Goal: Check status: Check status

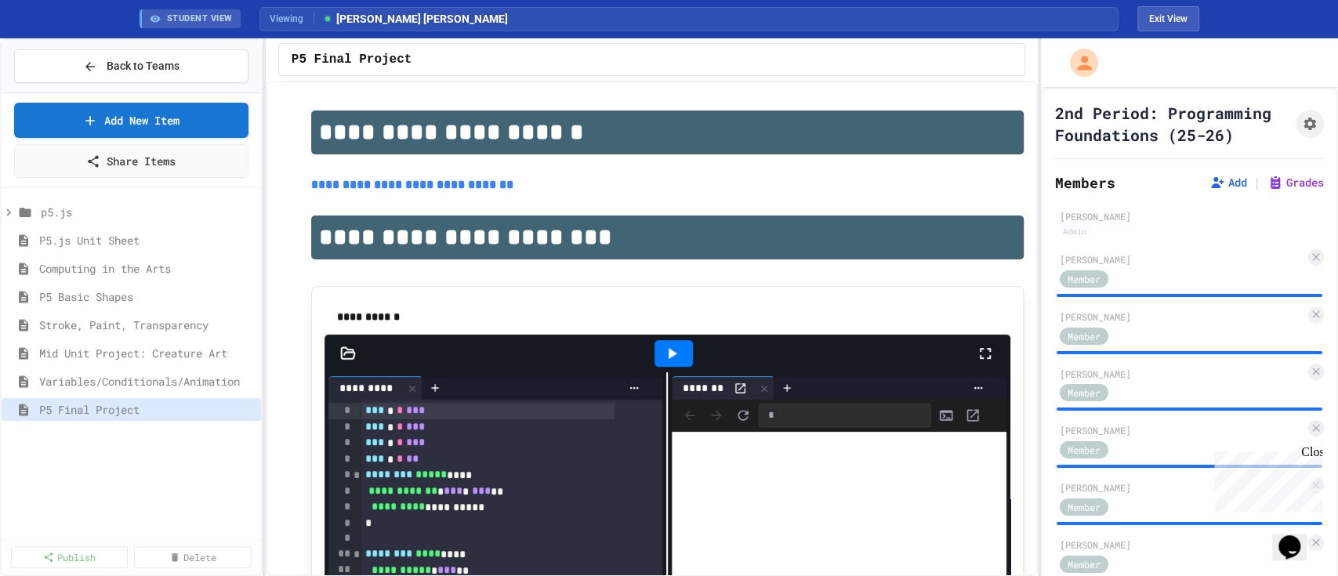
scroll to position [686, 0]
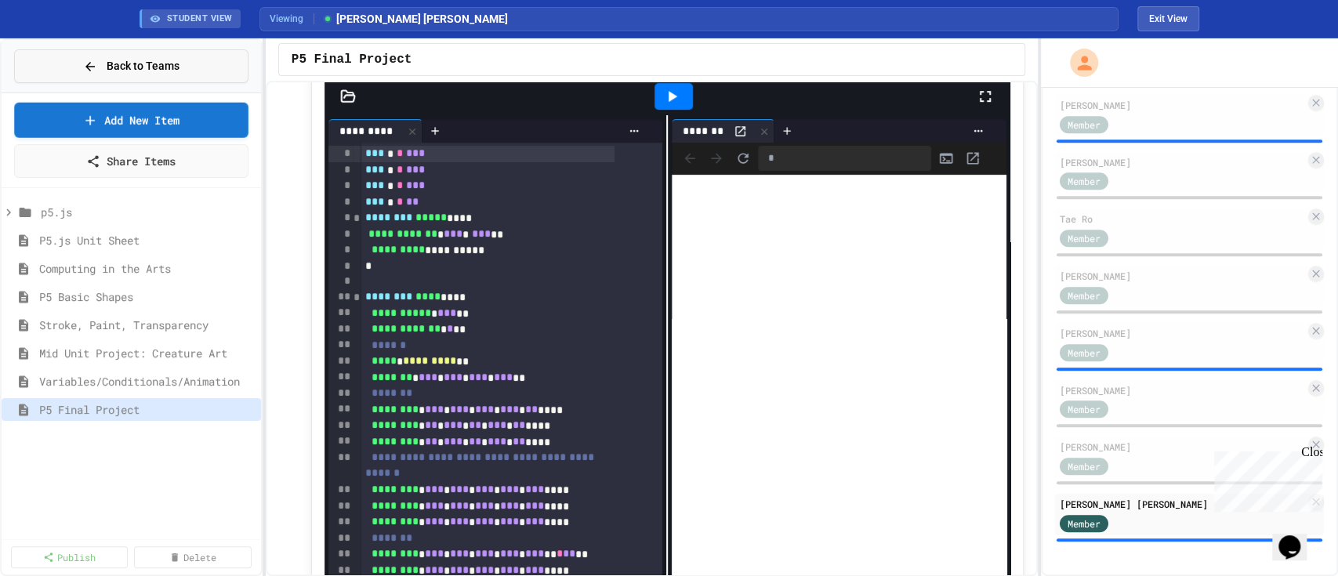
click at [142, 58] on span "Back to Teams" at bounding box center [143, 66] width 73 height 16
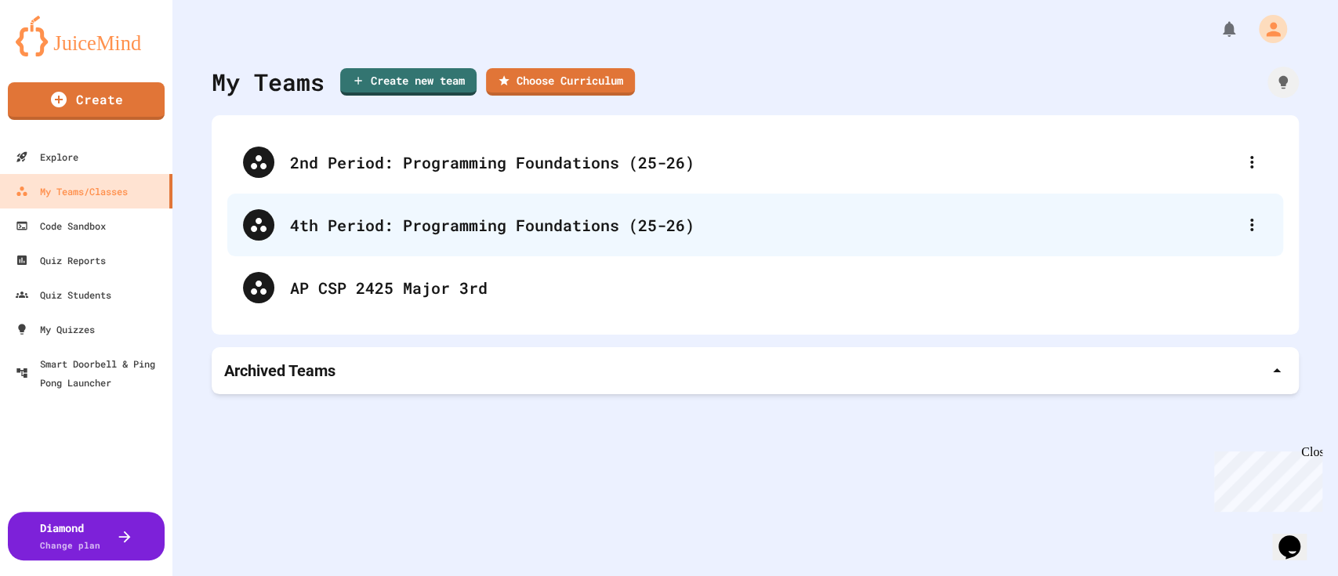
click at [466, 222] on div "4th Period: Programming Foundations (25-26)" at bounding box center [763, 225] width 946 height 24
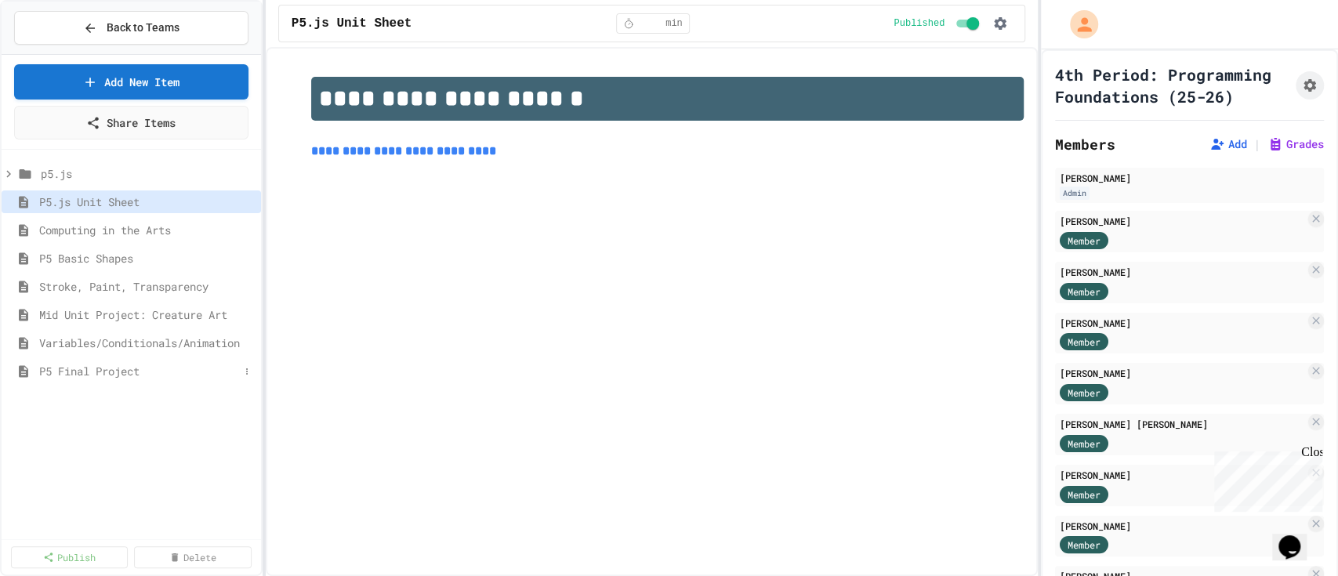
click at [124, 368] on span "P5 Final Project" at bounding box center [139, 371] width 200 height 16
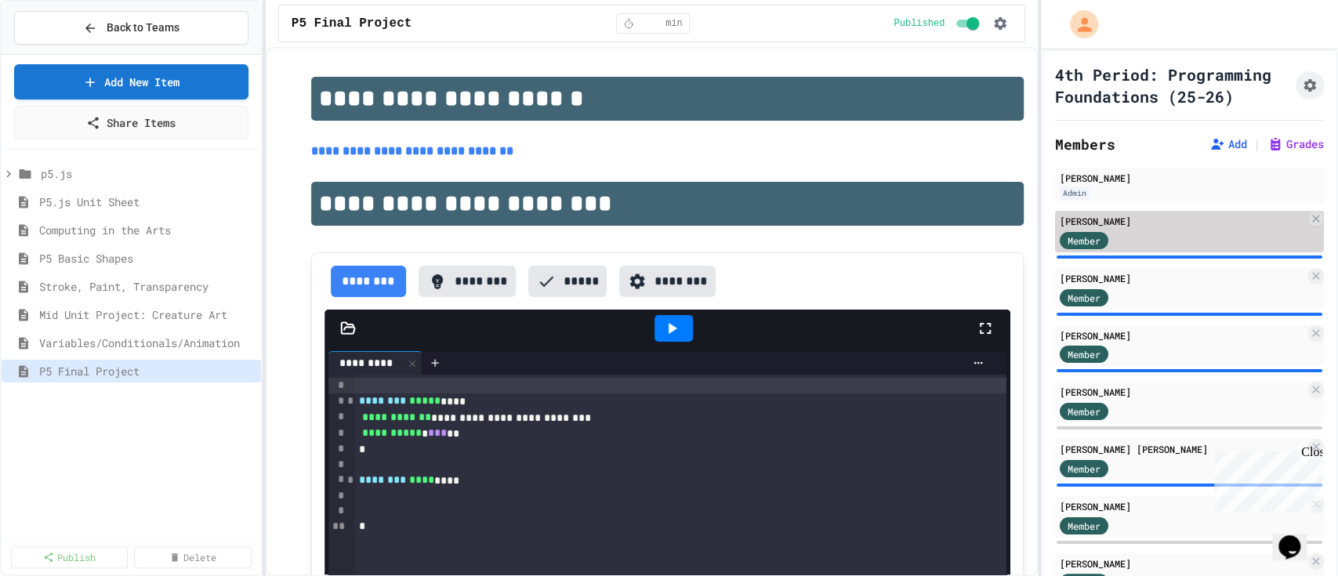
click at [1175, 228] on div "[PERSON_NAME]" at bounding box center [1181, 221] width 245 height 14
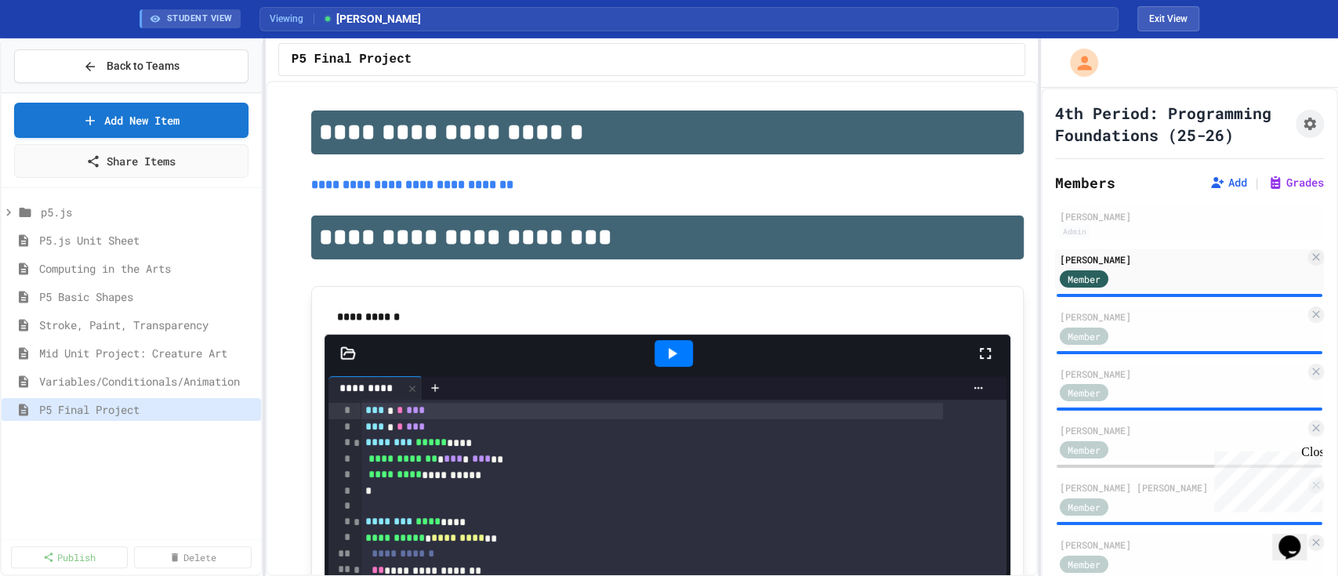
click at [979, 355] on div at bounding box center [993, 353] width 34 height 42
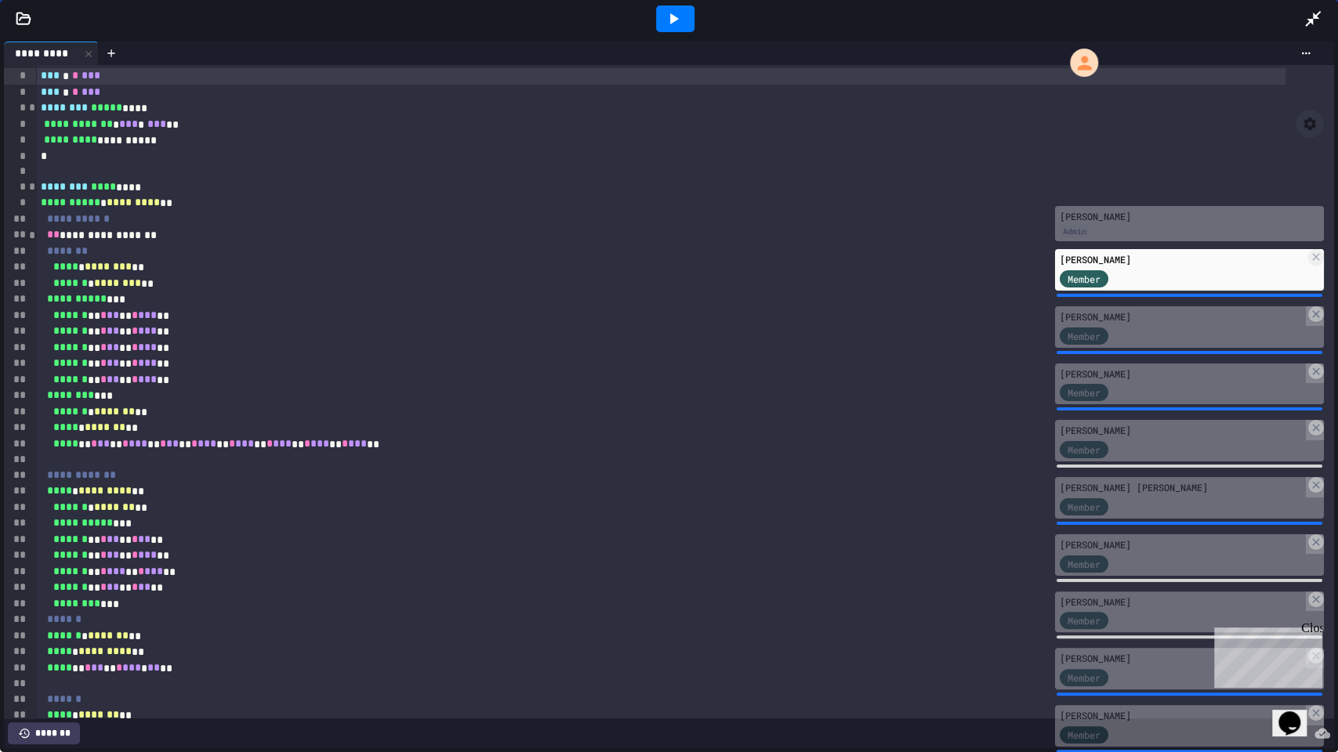
click at [686, 24] on div at bounding box center [675, 18] width 38 height 27
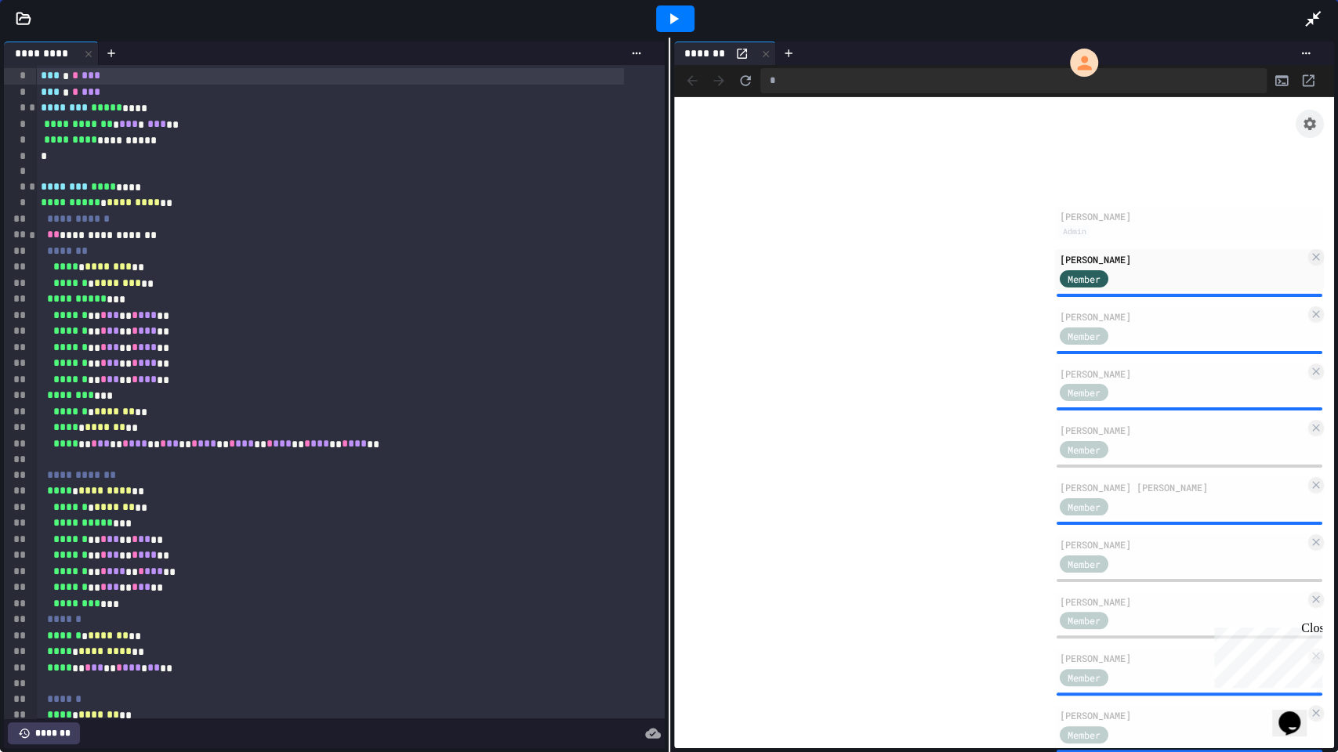
click at [1313, 15] on icon at bounding box center [1313, 19] width 16 height 16
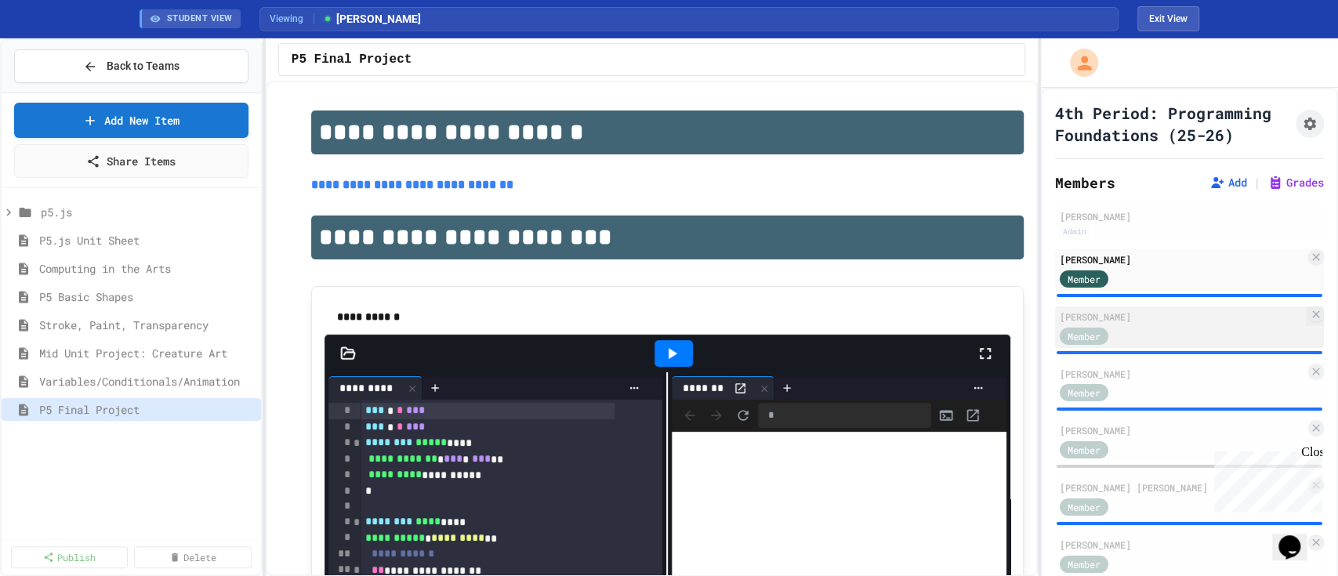
click at [1140, 324] on div "[PERSON_NAME]" at bounding box center [1181, 317] width 245 height 14
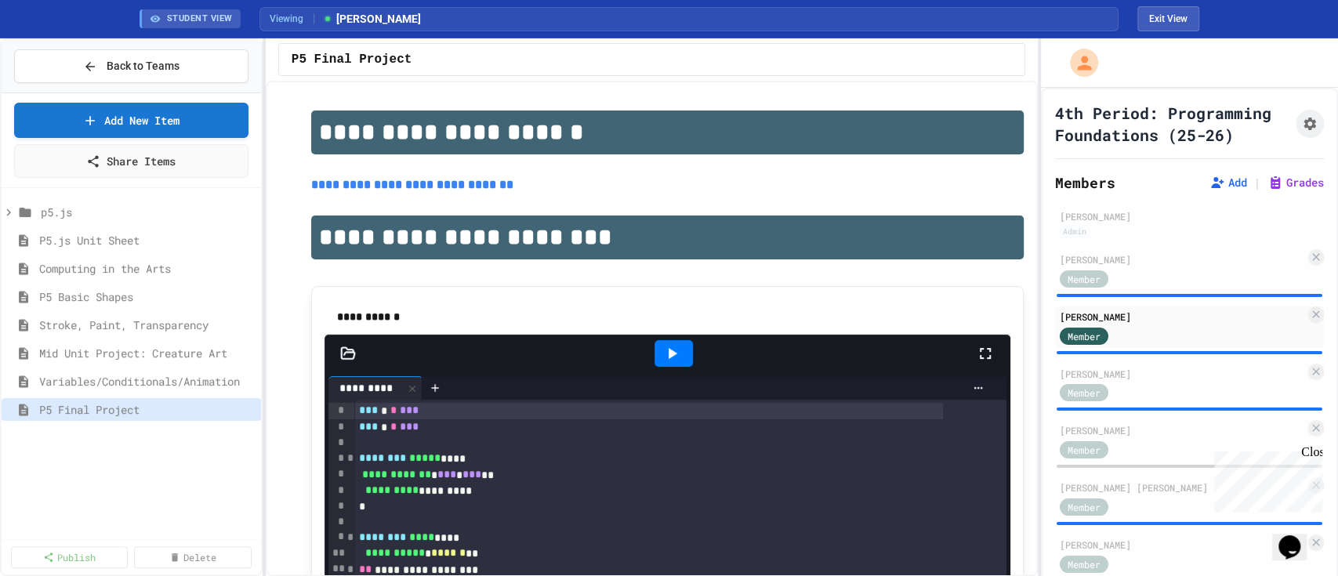
click at [976, 350] on icon at bounding box center [985, 353] width 19 height 19
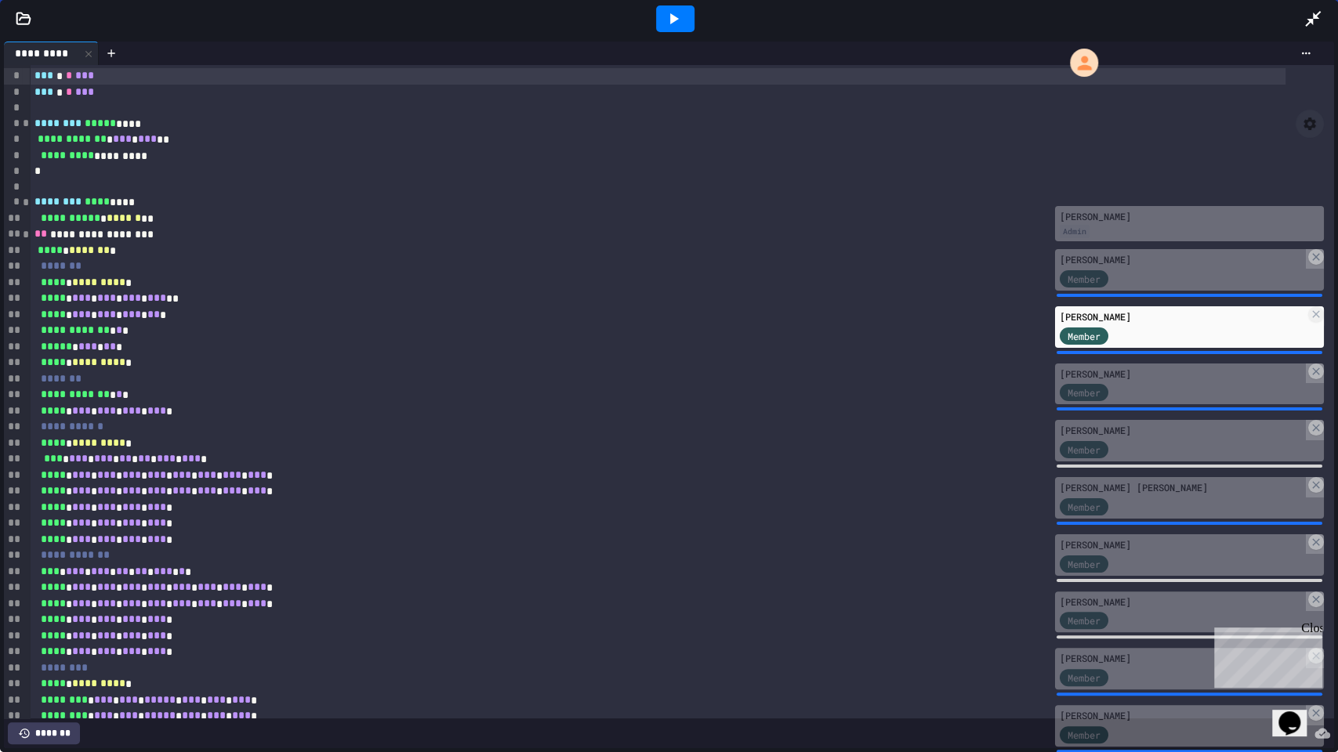
click at [673, 9] on icon at bounding box center [673, 18] width 19 height 19
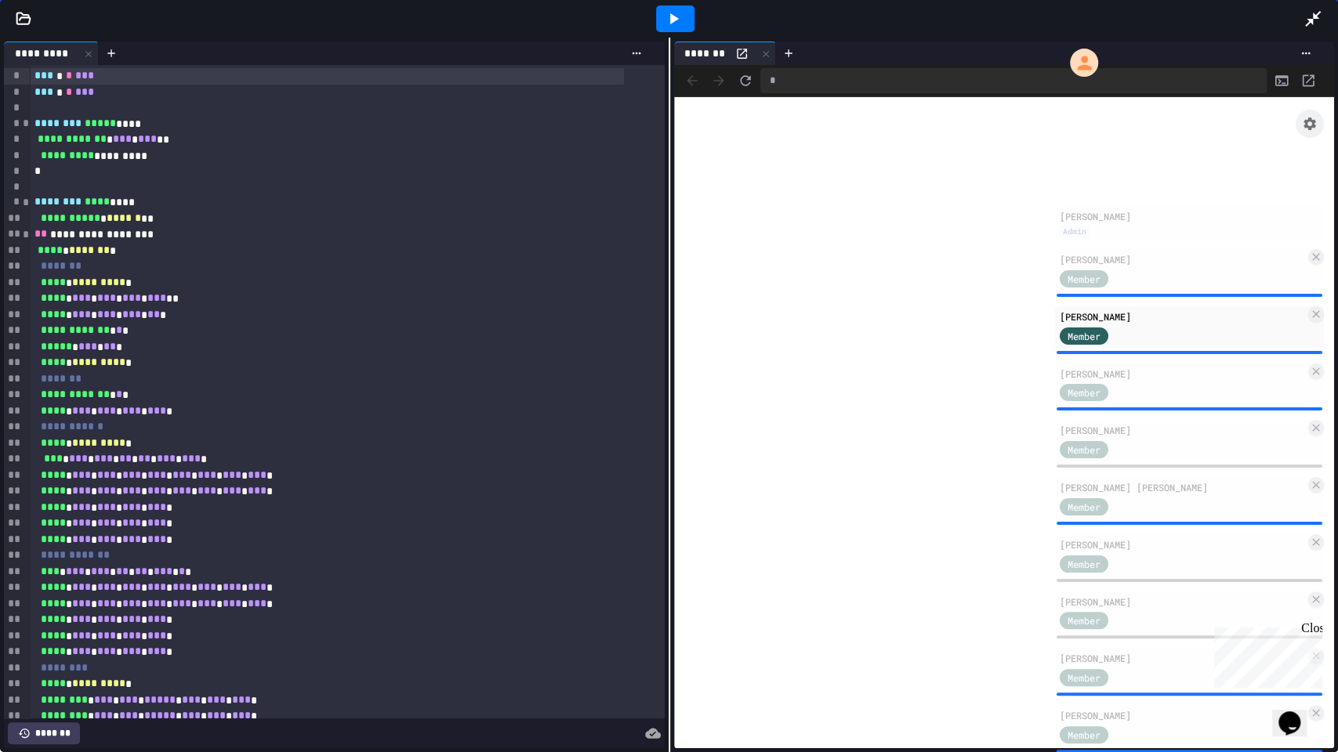
click at [1324, 13] on div at bounding box center [1320, 19] width 34 height 42
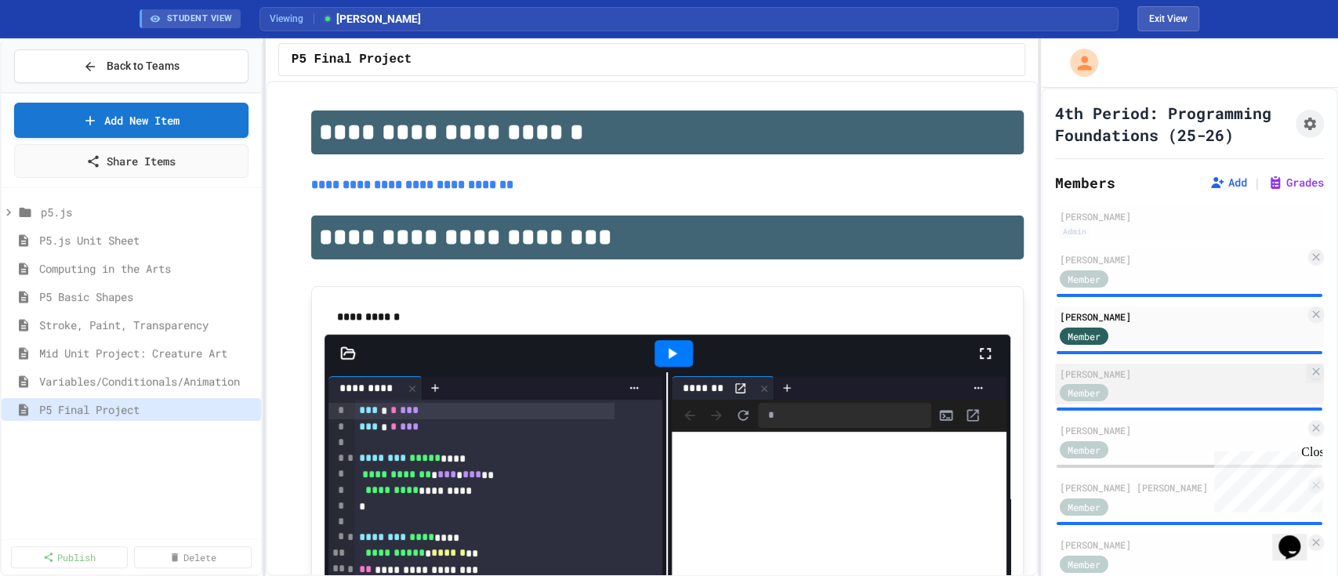
click at [1132, 381] on div "[PERSON_NAME]" at bounding box center [1181, 374] width 245 height 14
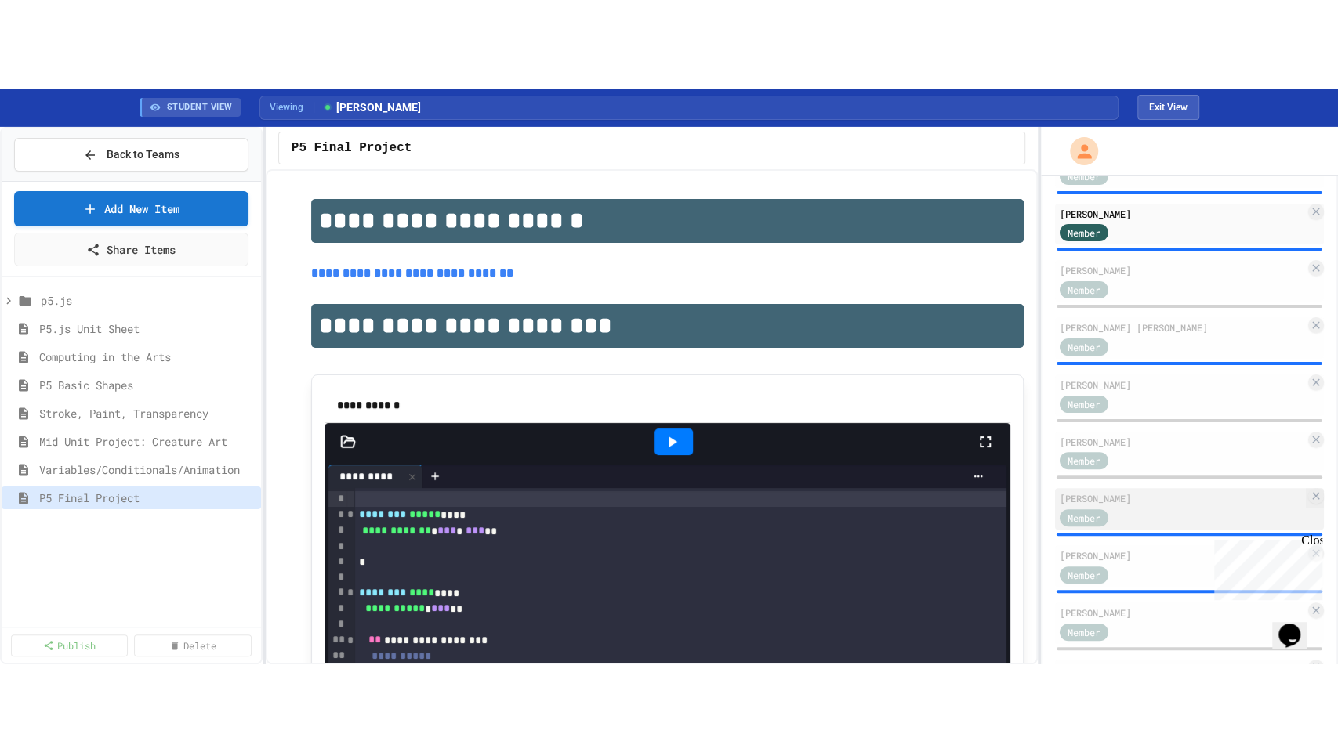
scroll to position [313, 0]
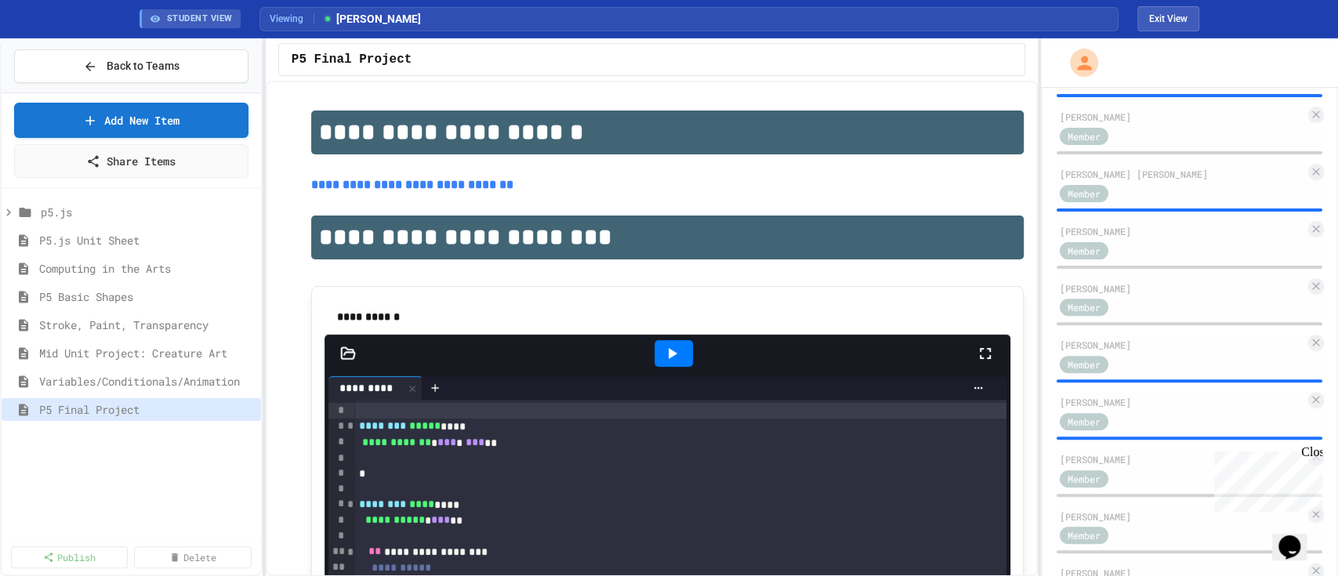
click at [647, 357] on div at bounding box center [674, 353] width 54 height 42
click at [668, 353] on icon at bounding box center [672, 353] width 9 height 11
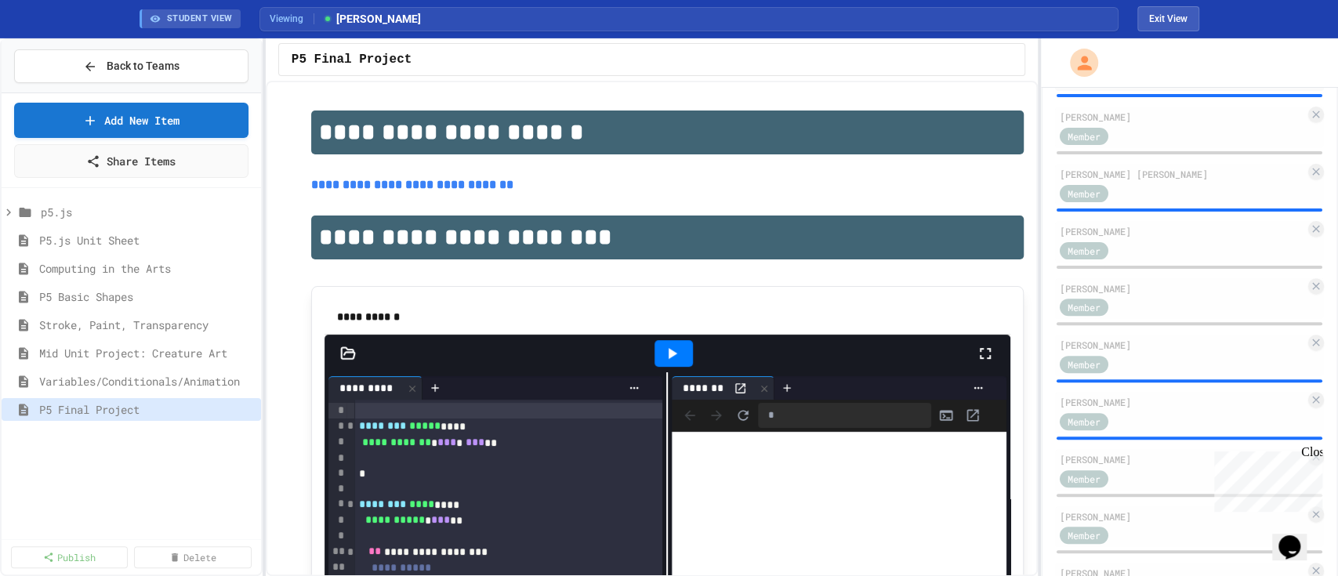
click at [980, 350] on icon at bounding box center [985, 353] width 11 height 11
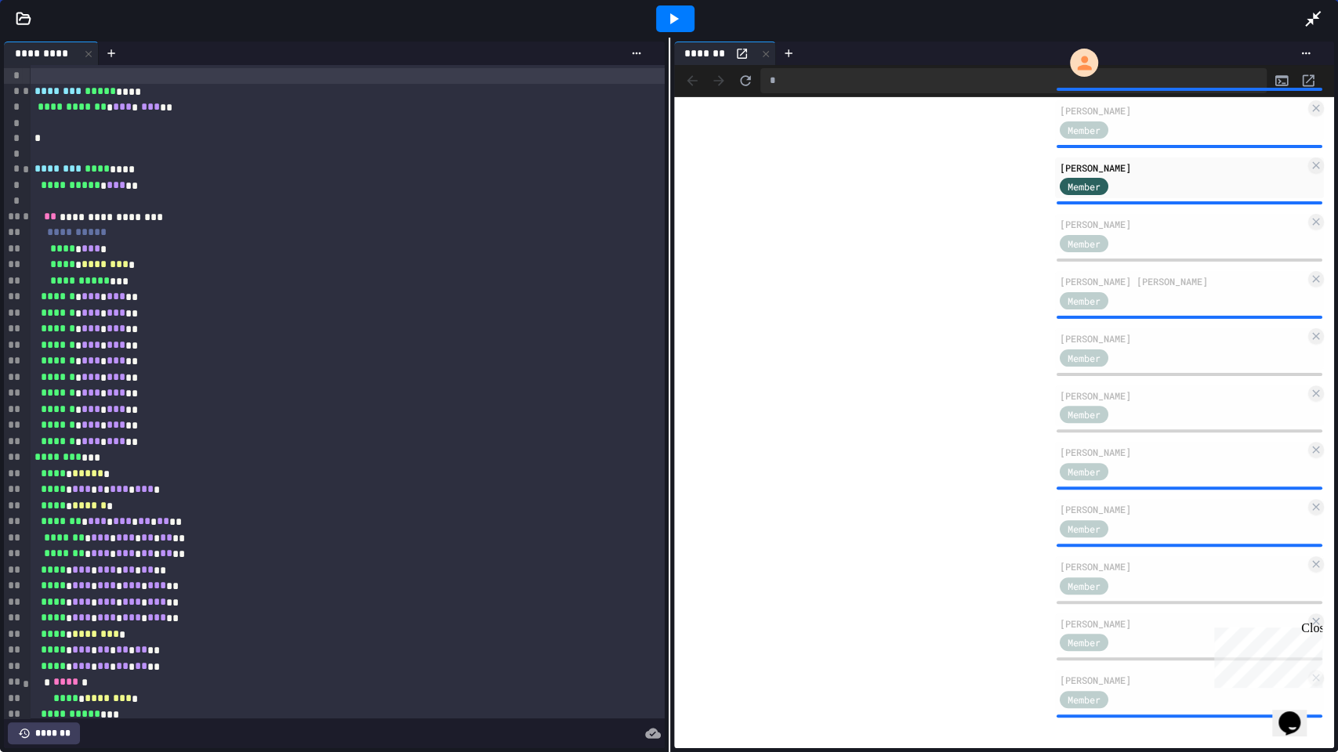
click at [1304, 11] on icon at bounding box center [1312, 18] width 19 height 19
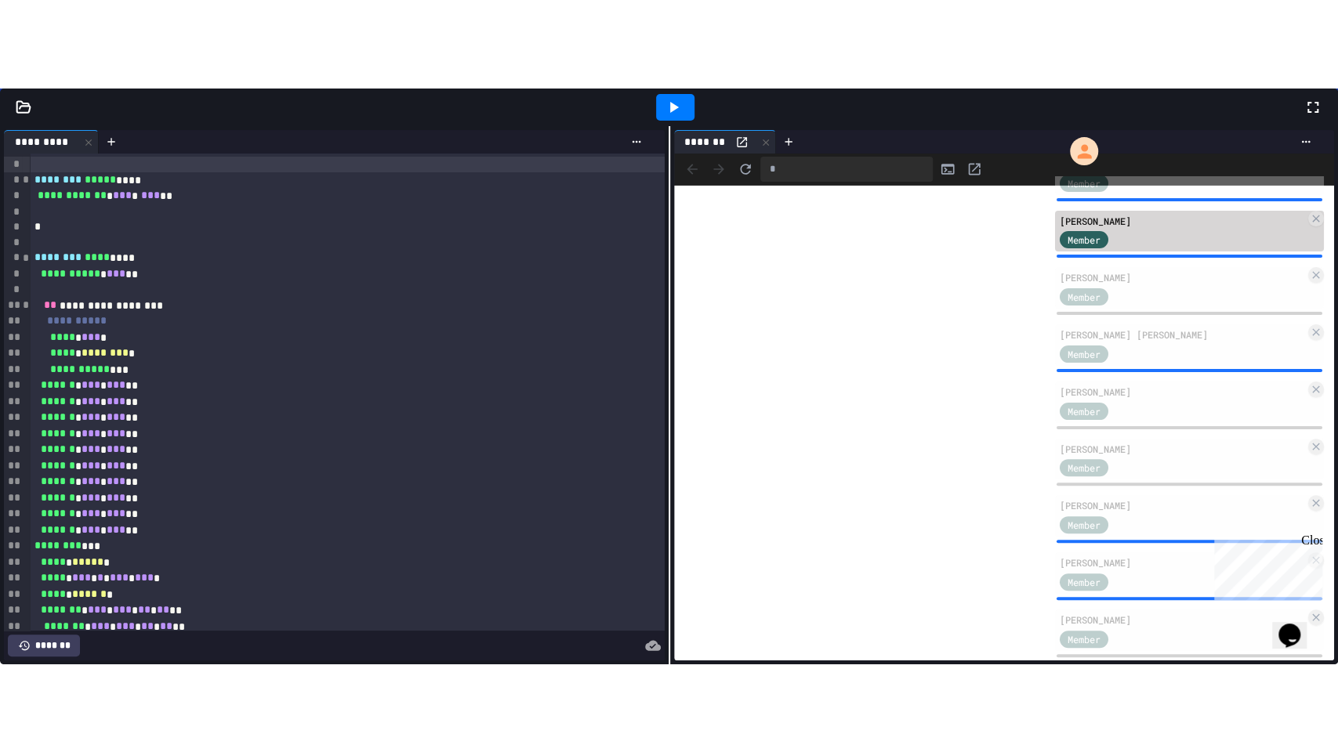
scroll to position [208, 0]
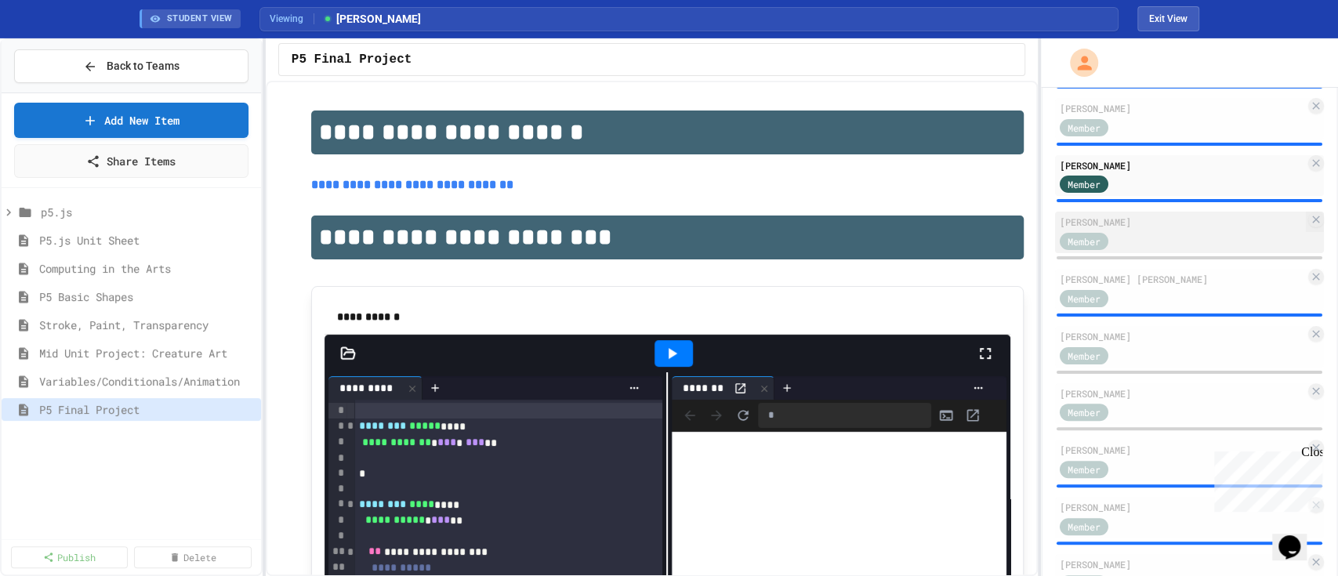
click at [1161, 252] on div "[PERSON_NAME] Member" at bounding box center [1189, 233] width 269 height 42
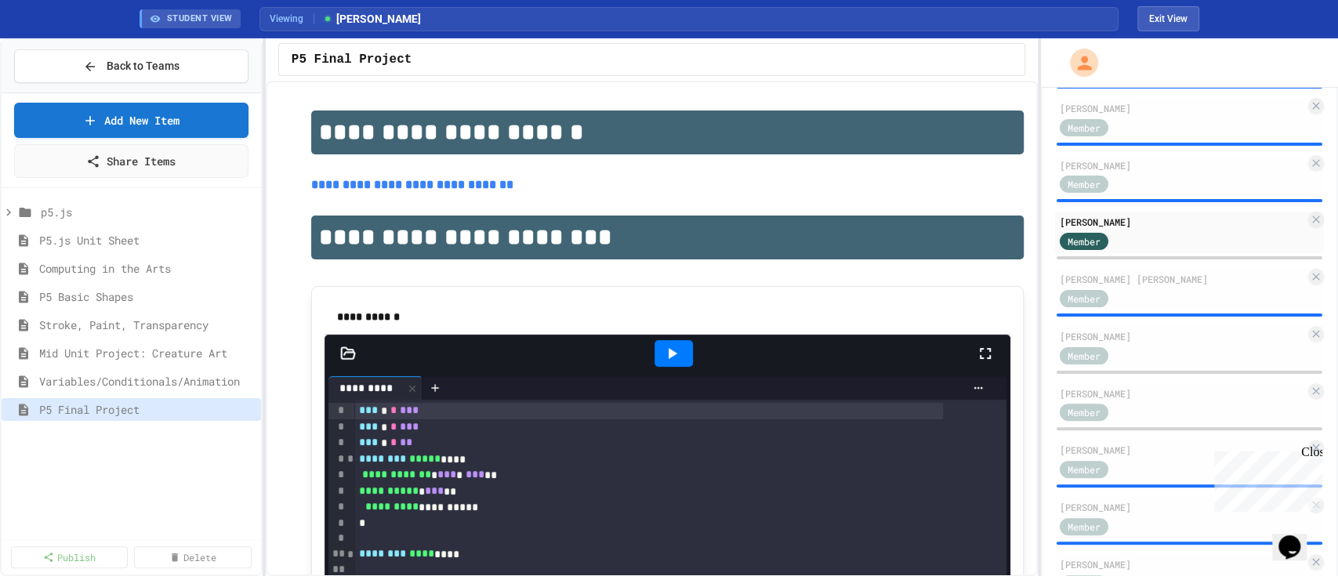
click at [976, 352] on icon at bounding box center [985, 353] width 19 height 19
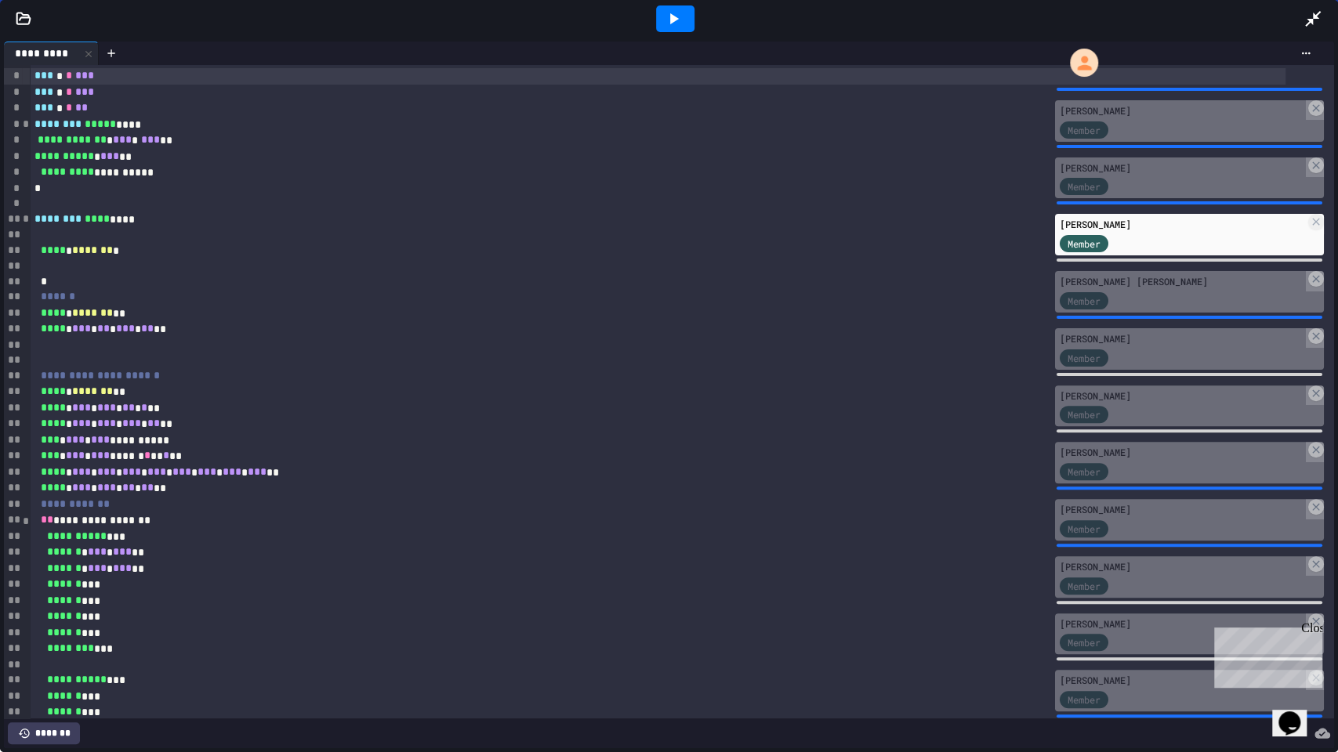
click at [674, 16] on icon at bounding box center [673, 18] width 19 height 19
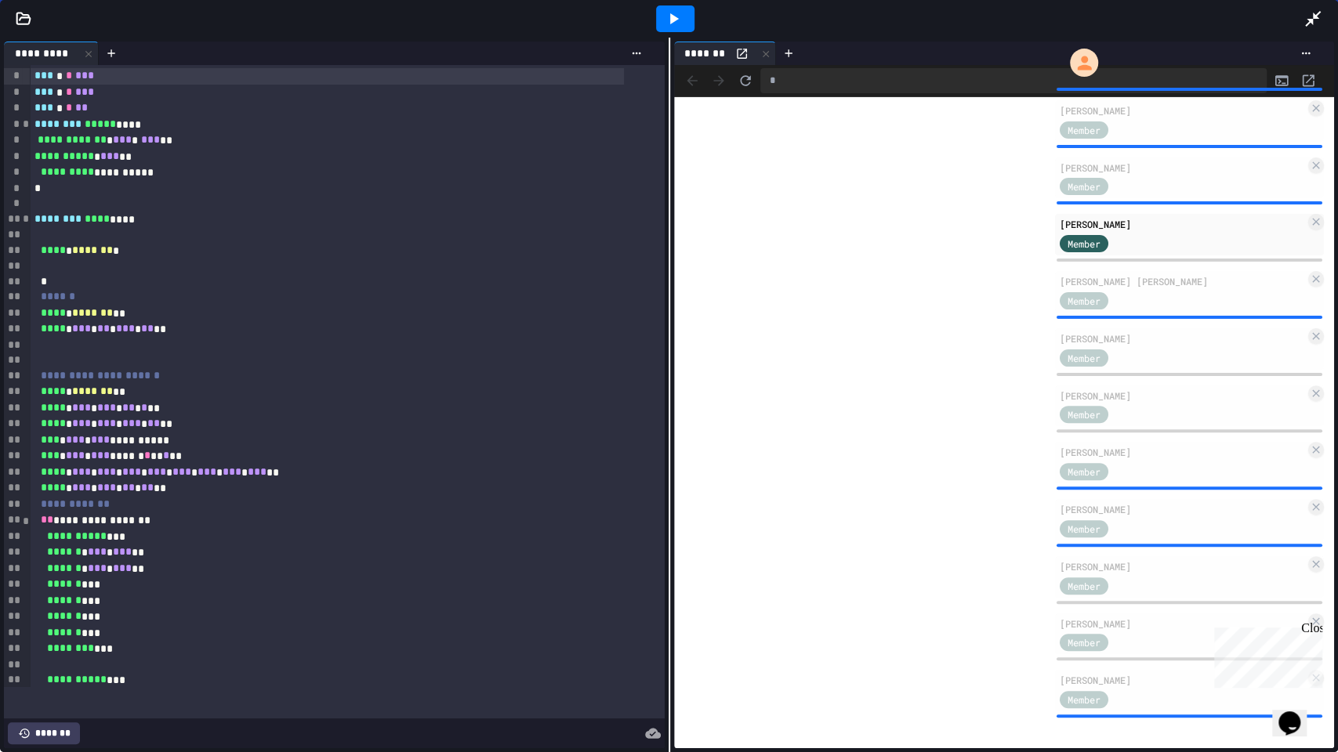
click at [72, 277] on div "*" at bounding box center [327, 282] width 594 height 16
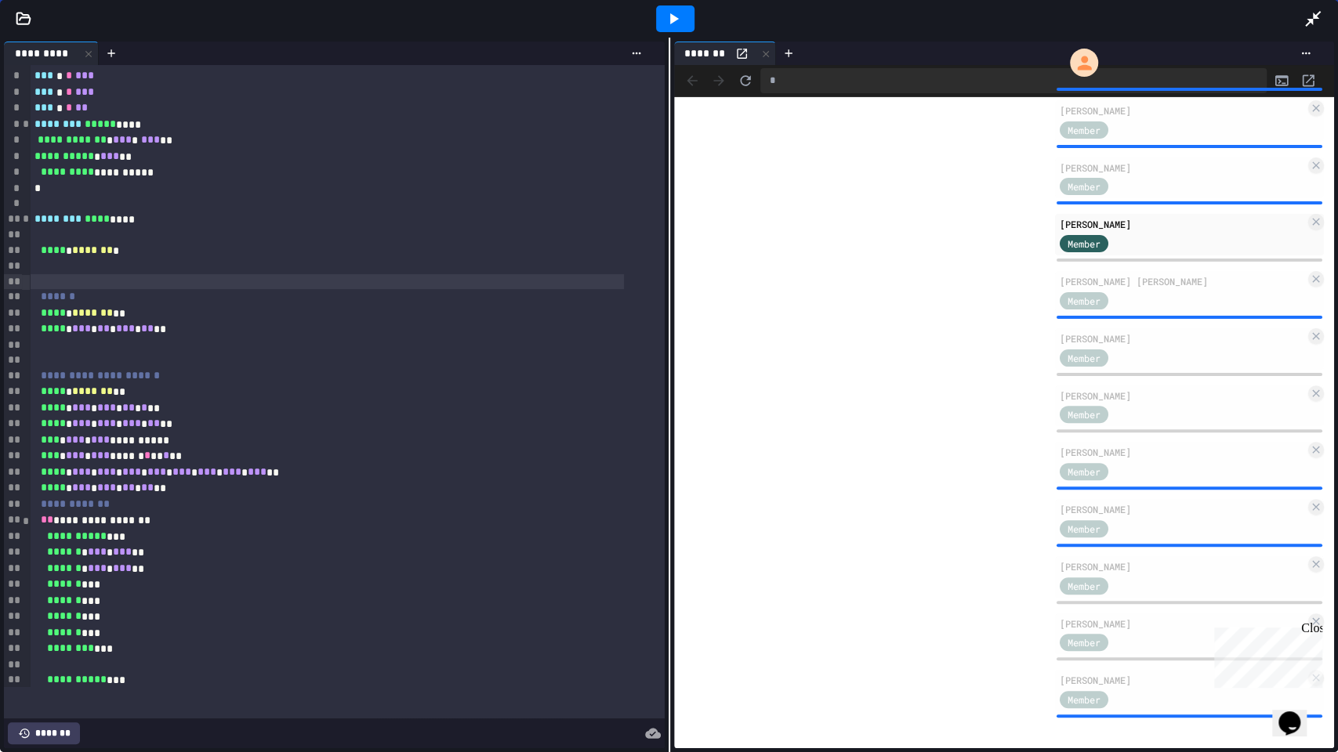
click at [671, 10] on icon at bounding box center [673, 18] width 19 height 19
click at [680, 7] on div at bounding box center [675, 18] width 38 height 27
click at [1313, 12] on icon at bounding box center [1312, 18] width 19 height 19
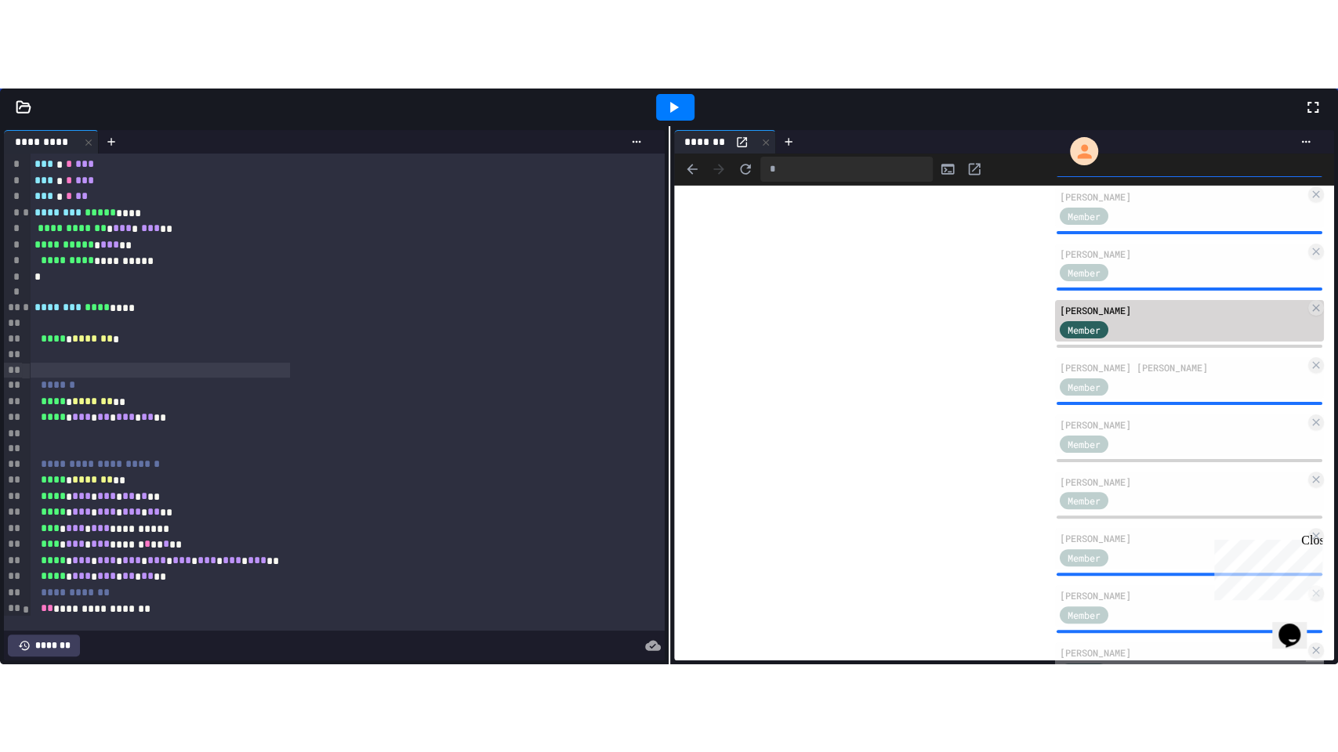
scroll to position [313, 0]
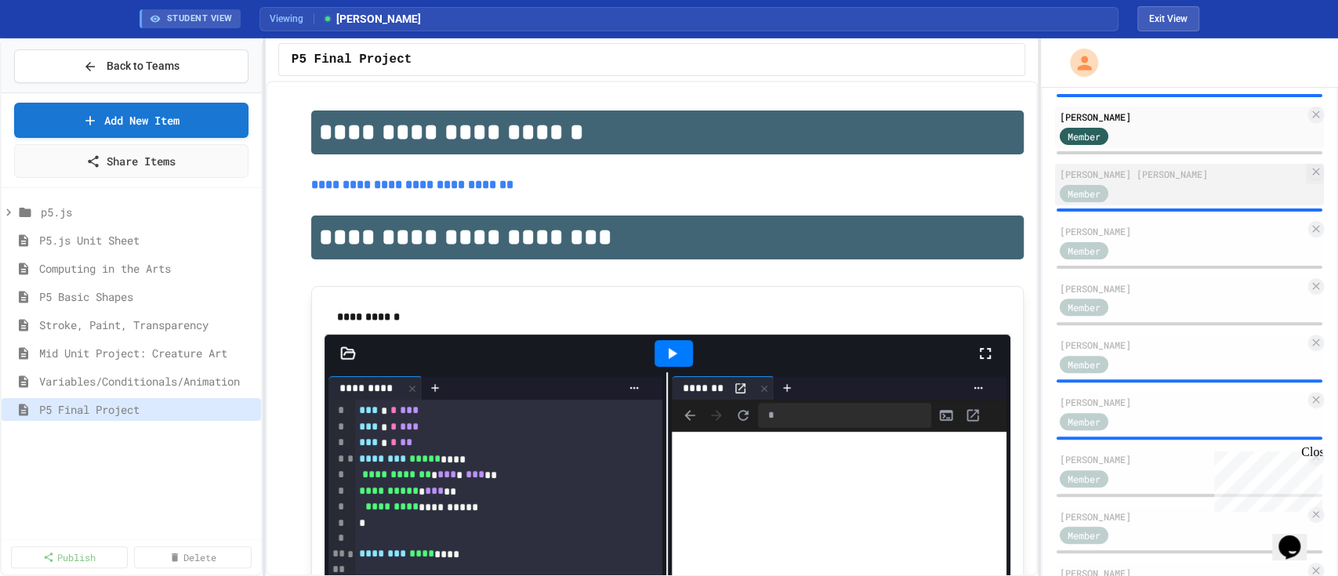
click at [1144, 203] on div "[PERSON_NAME] [PERSON_NAME] Member" at bounding box center [1189, 185] width 269 height 42
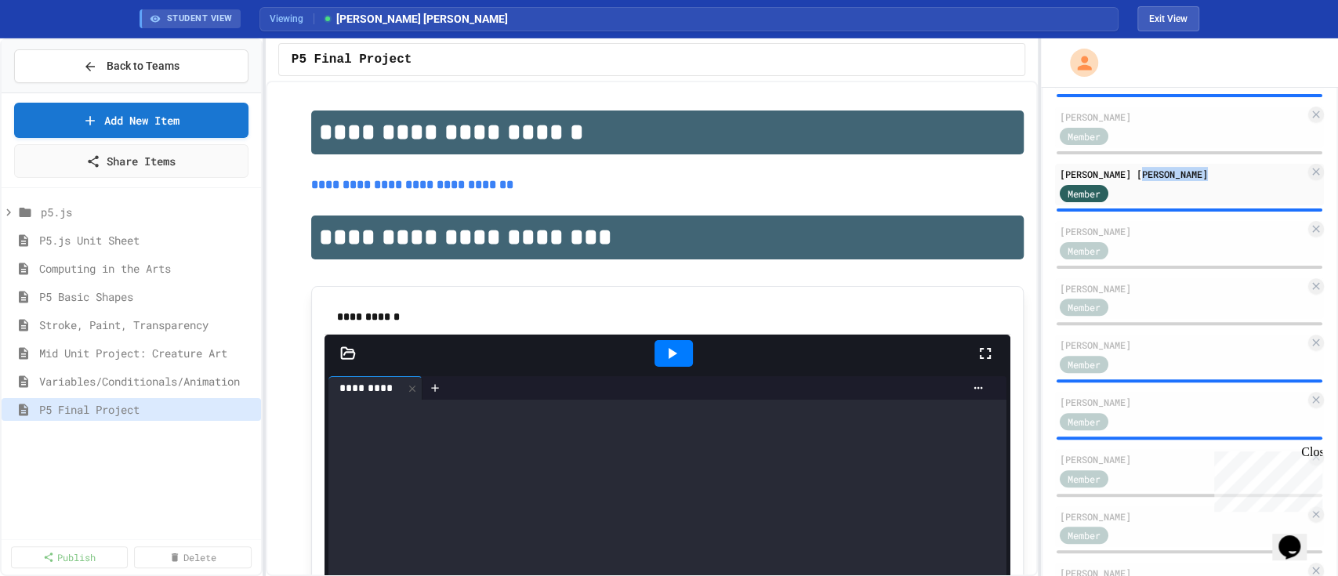
click at [976, 354] on icon at bounding box center [985, 353] width 19 height 19
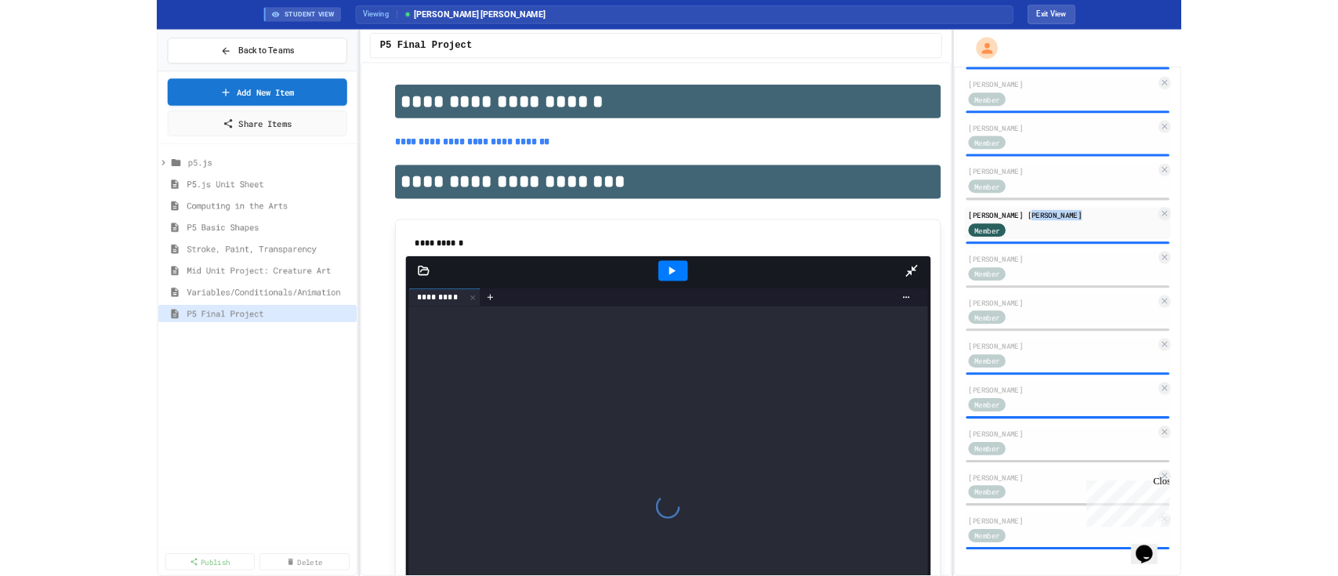
scroll to position [226, 0]
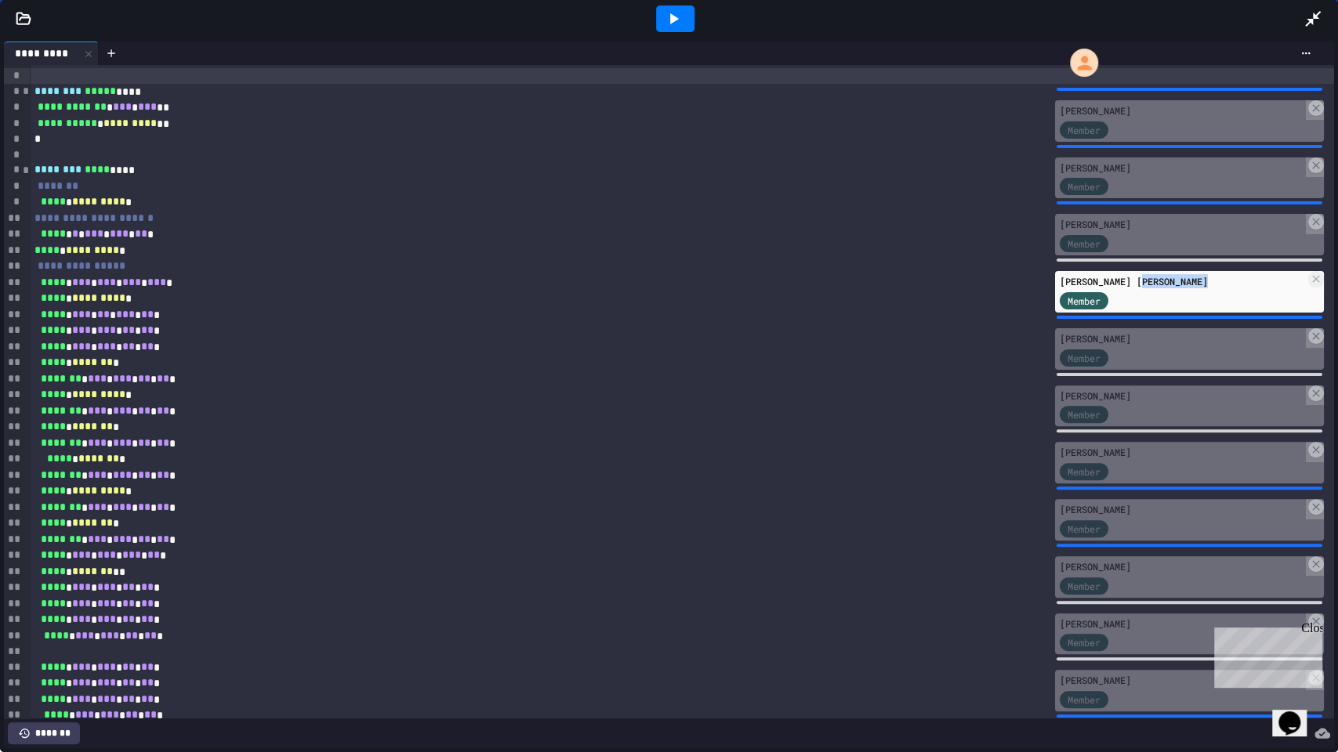
click at [672, 19] on icon at bounding box center [674, 18] width 9 height 11
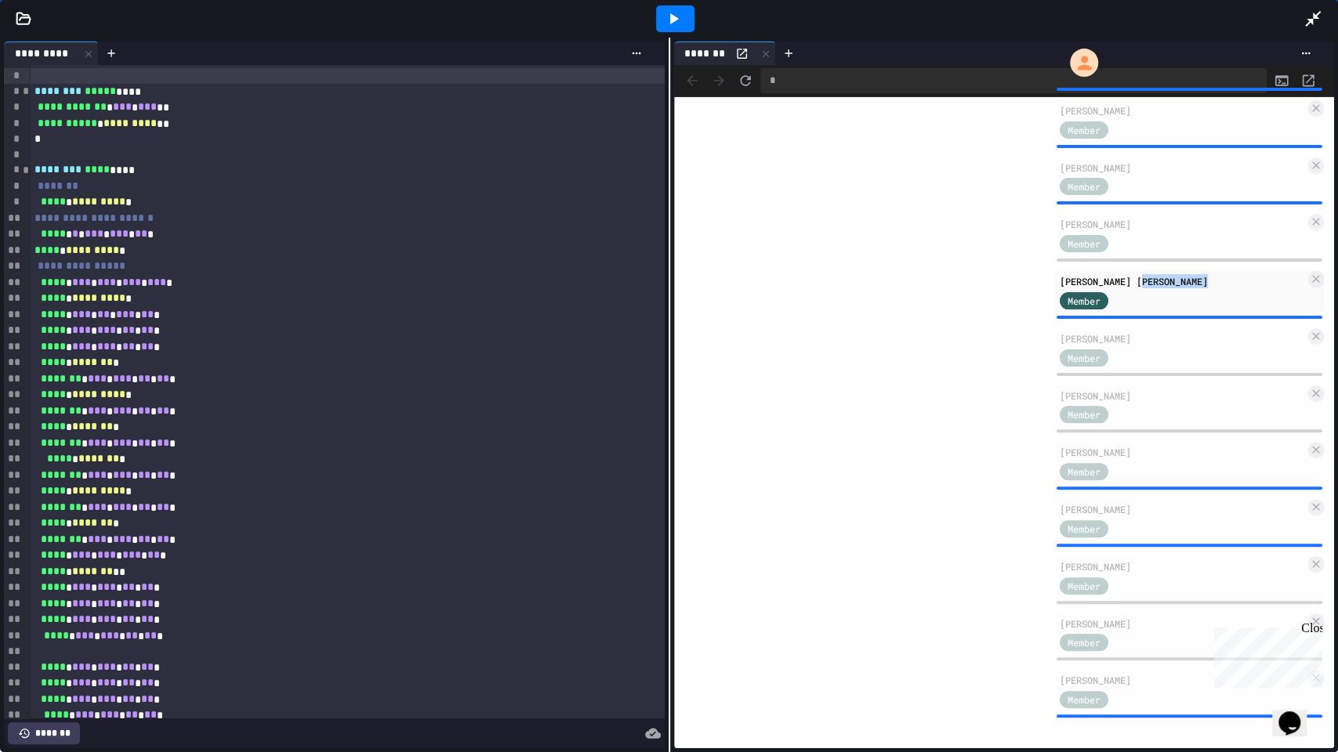
click at [1312, 16] on icon at bounding box center [1313, 19] width 16 height 16
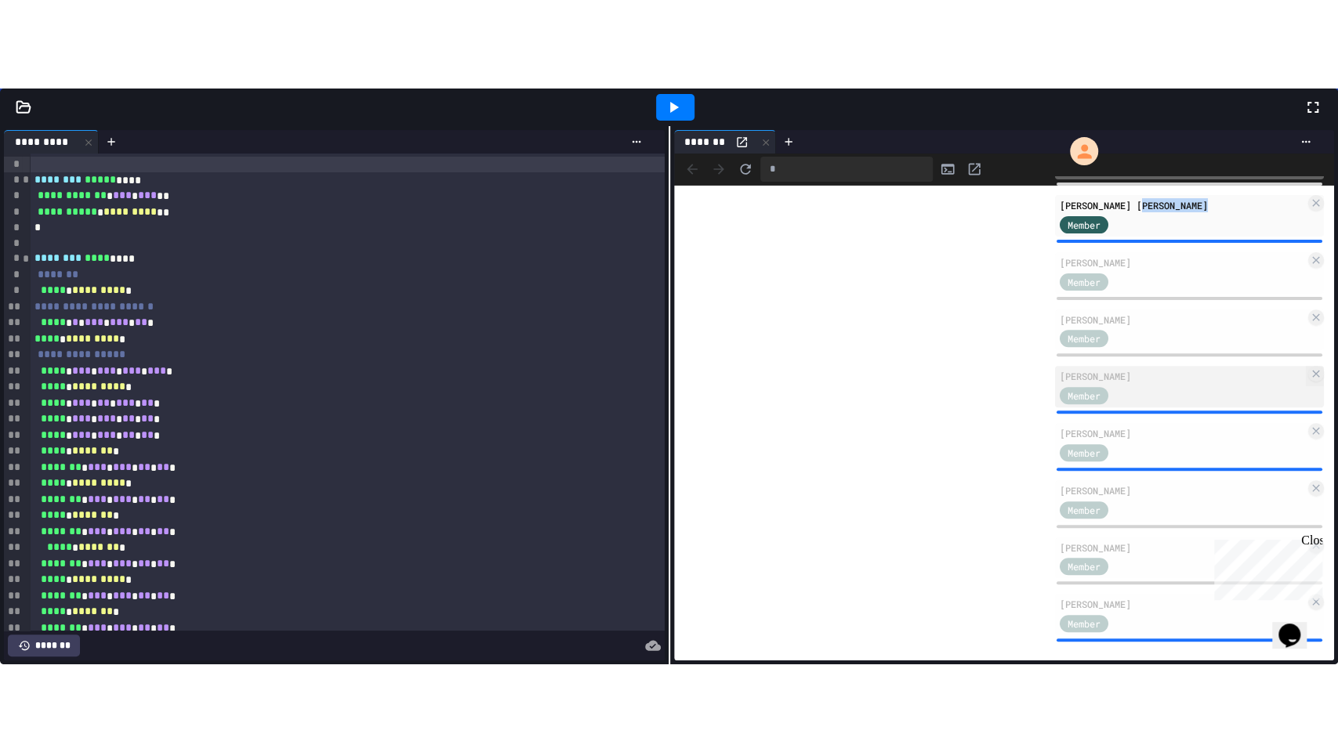
scroll to position [401, 0]
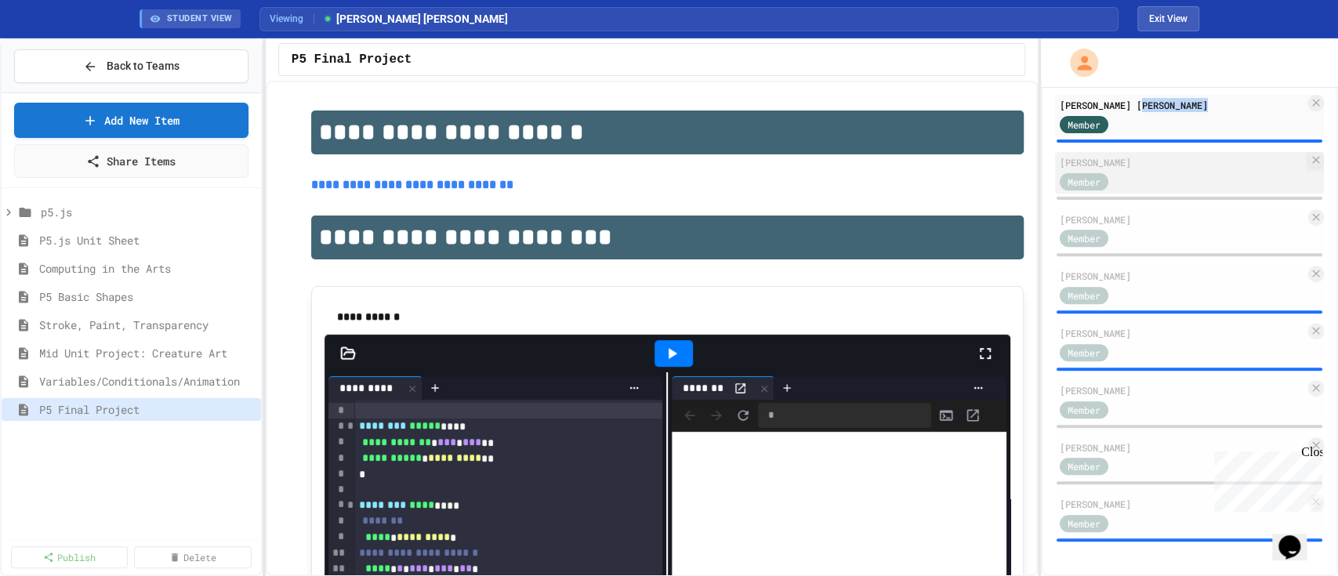
click at [1167, 168] on div "[PERSON_NAME]" at bounding box center [1181, 162] width 245 height 14
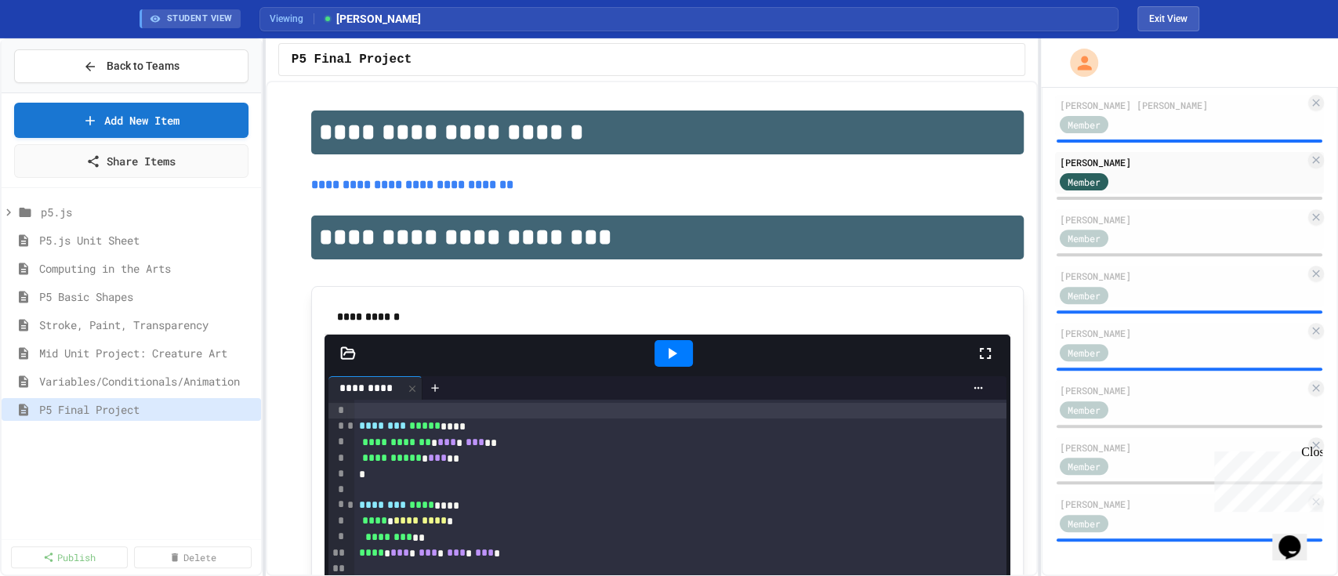
click at [982, 353] on div at bounding box center [993, 353] width 34 height 42
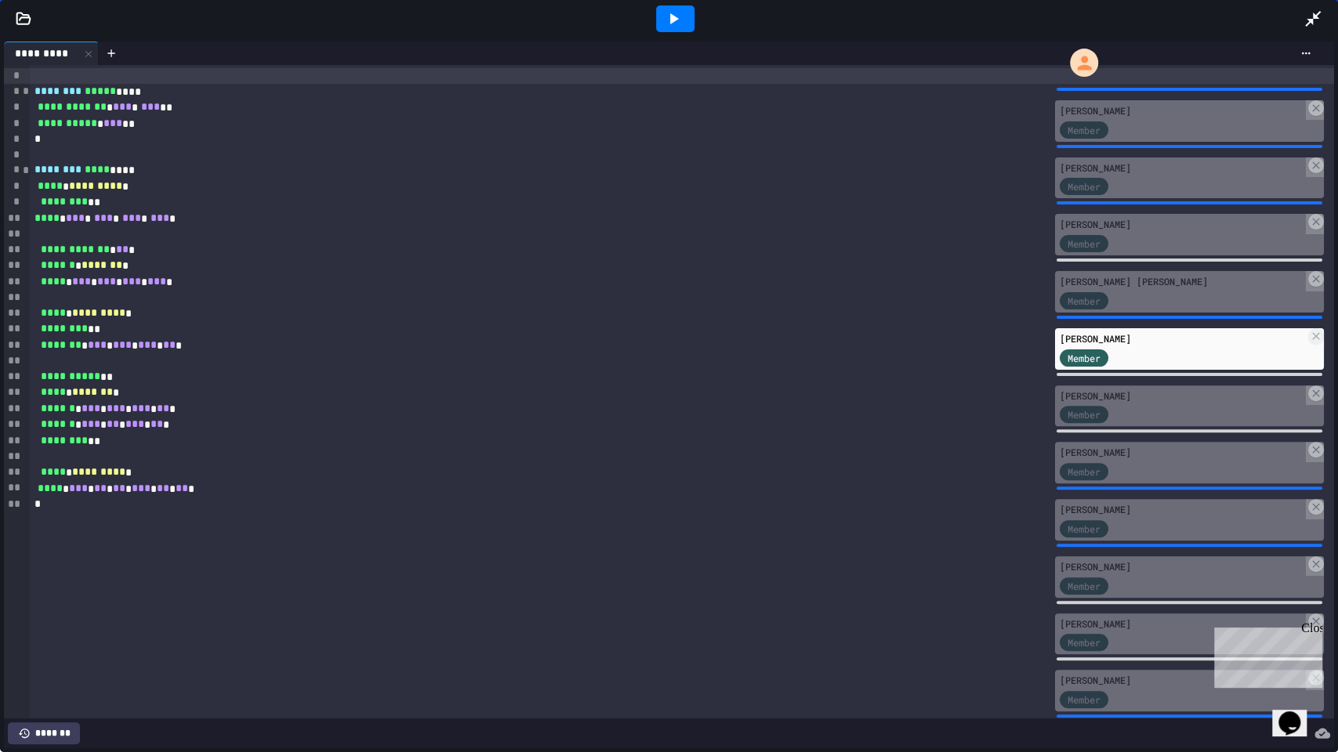
click at [1319, 18] on icon at bounding box center [1312, 18] width 19 height 19
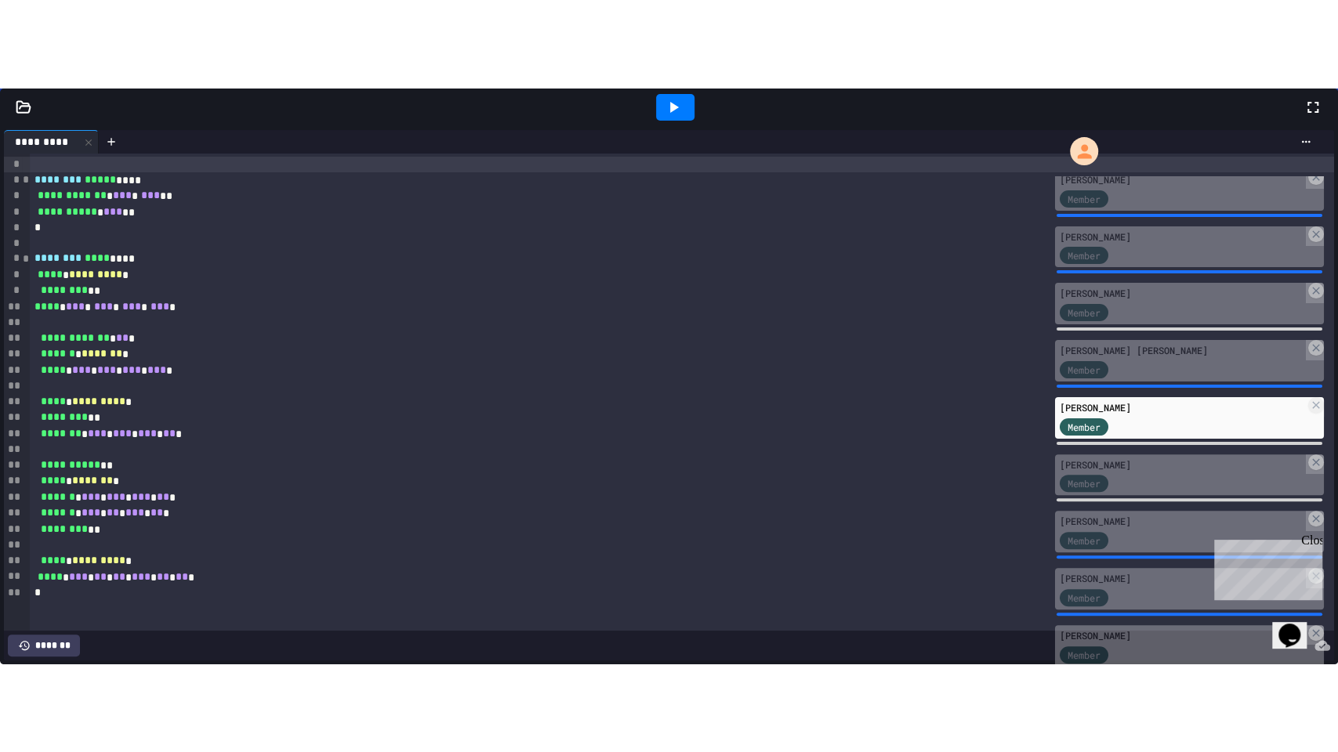
scroll to position [401, 0]
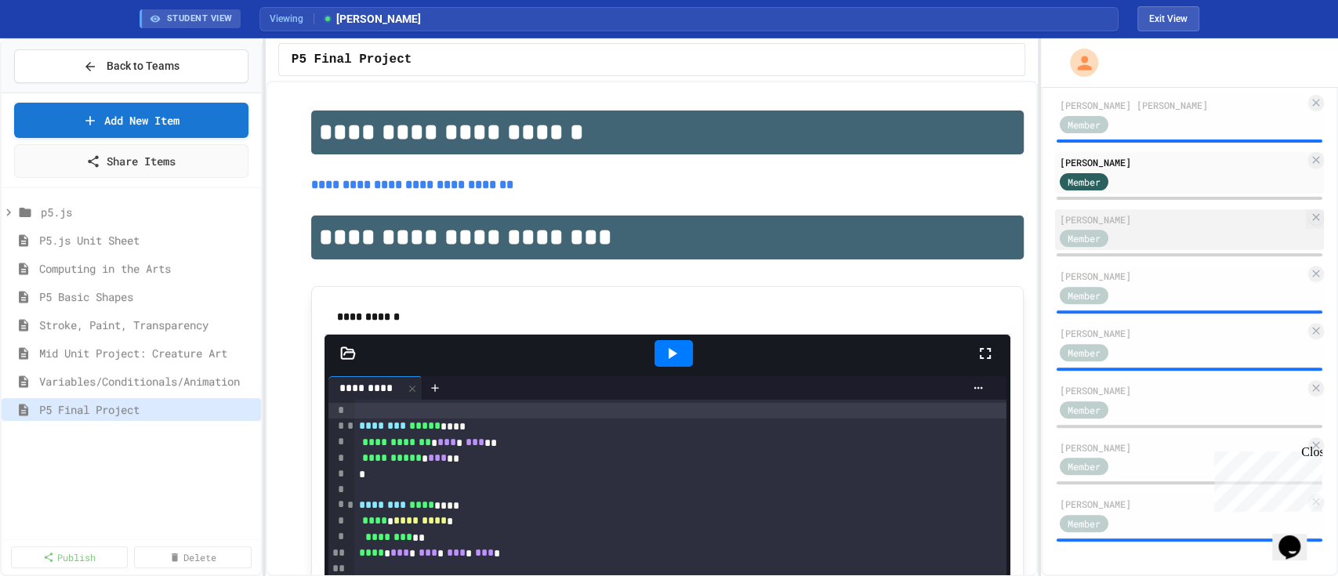
click at [1156, 223] on div "[PERSON_NAME]" at bounding box center [1181, 219] width 245 height 14
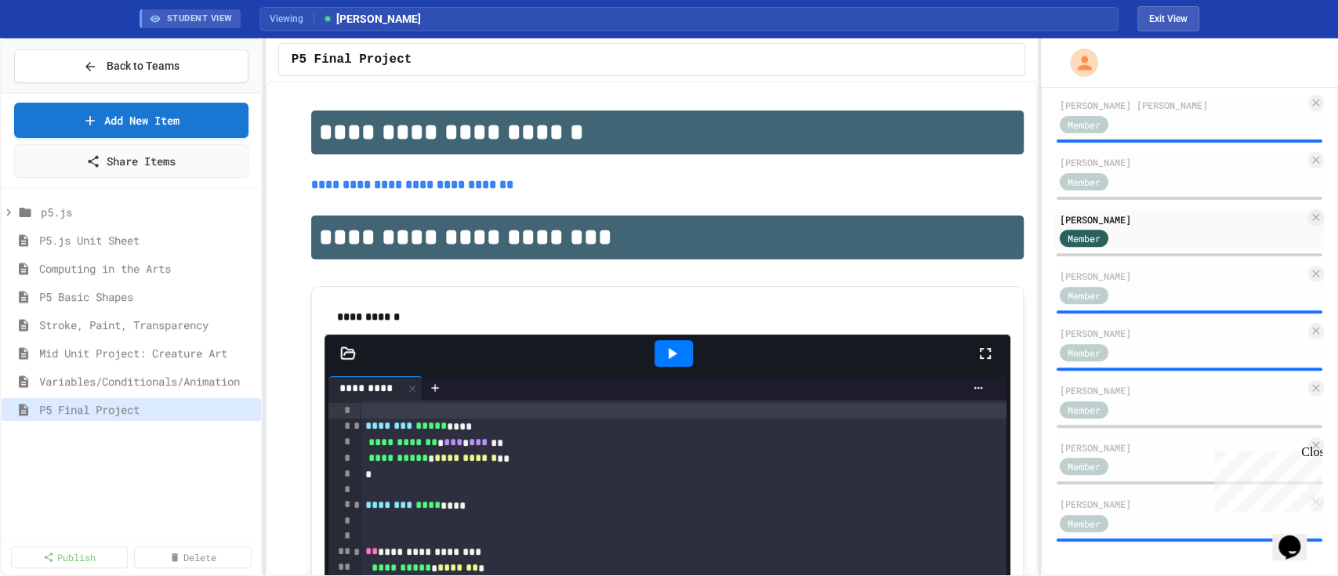
click at [980, 349] on div at bounding box center [993, 353] width 34 height 42
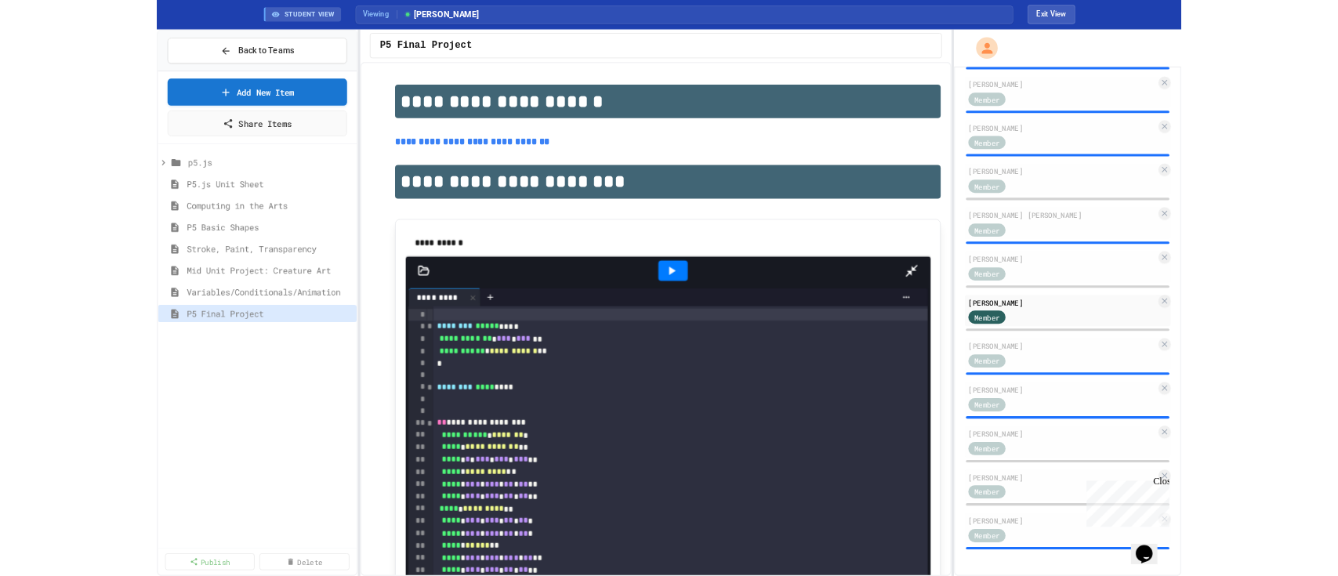
scroll to position [226, 0]
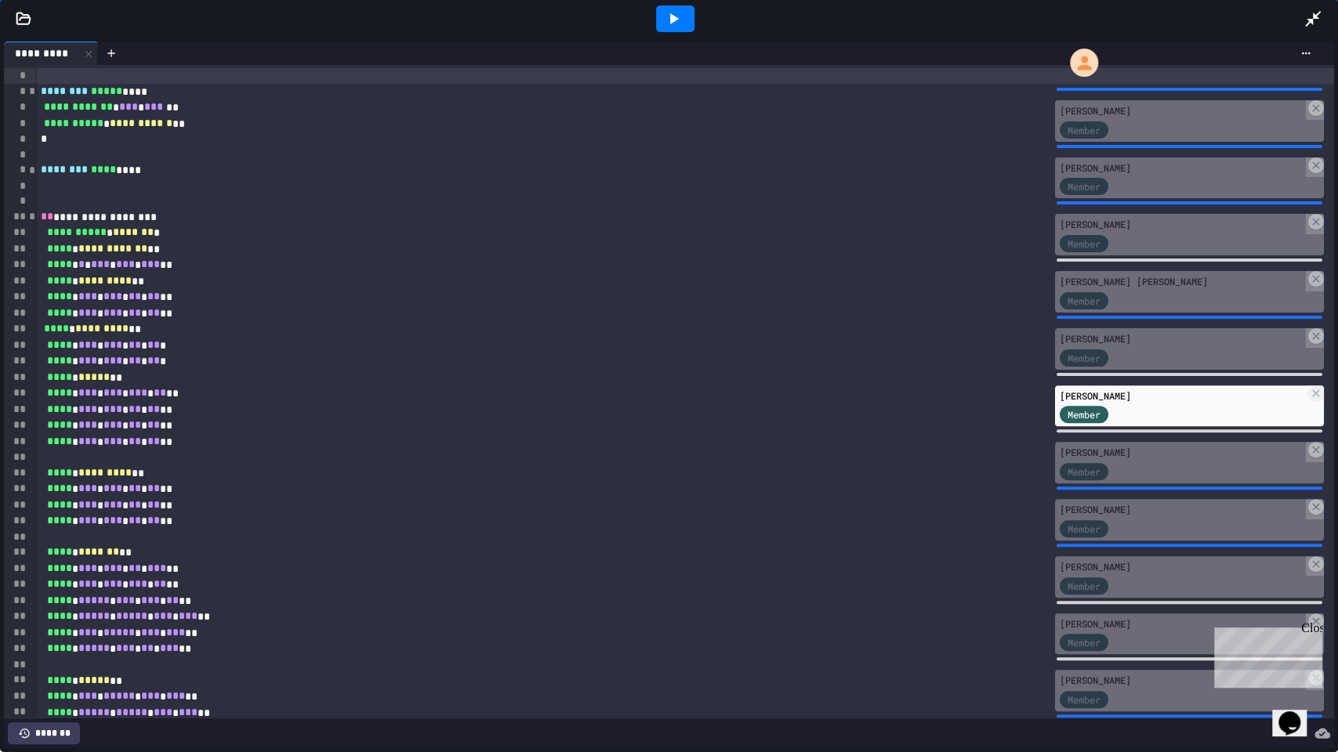
click at [675, 23] on icon at bounding box center [673, 18] width 19 height 19
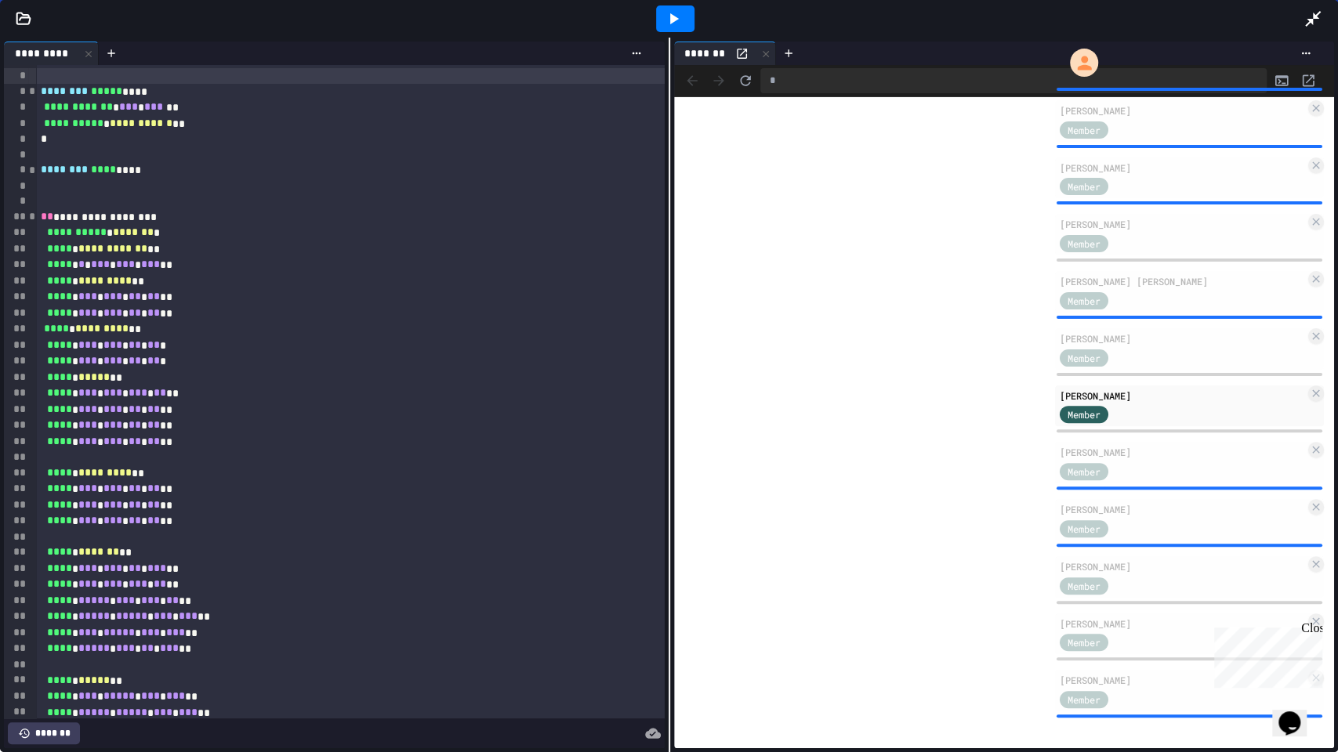
click at [1316, 17] on icon at bounding box center [1313, 19] width 16 height 16
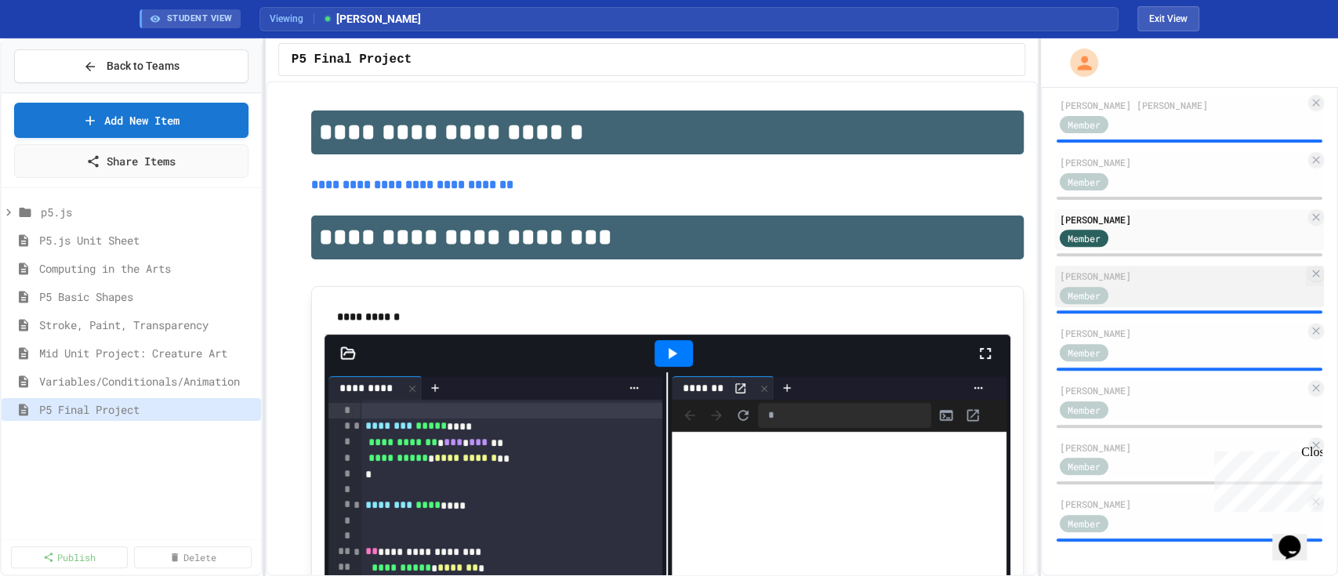
click at [1157, 282] on div "[PERSON_NAME]" at bounding box center [1181, 276] width 245 height 14
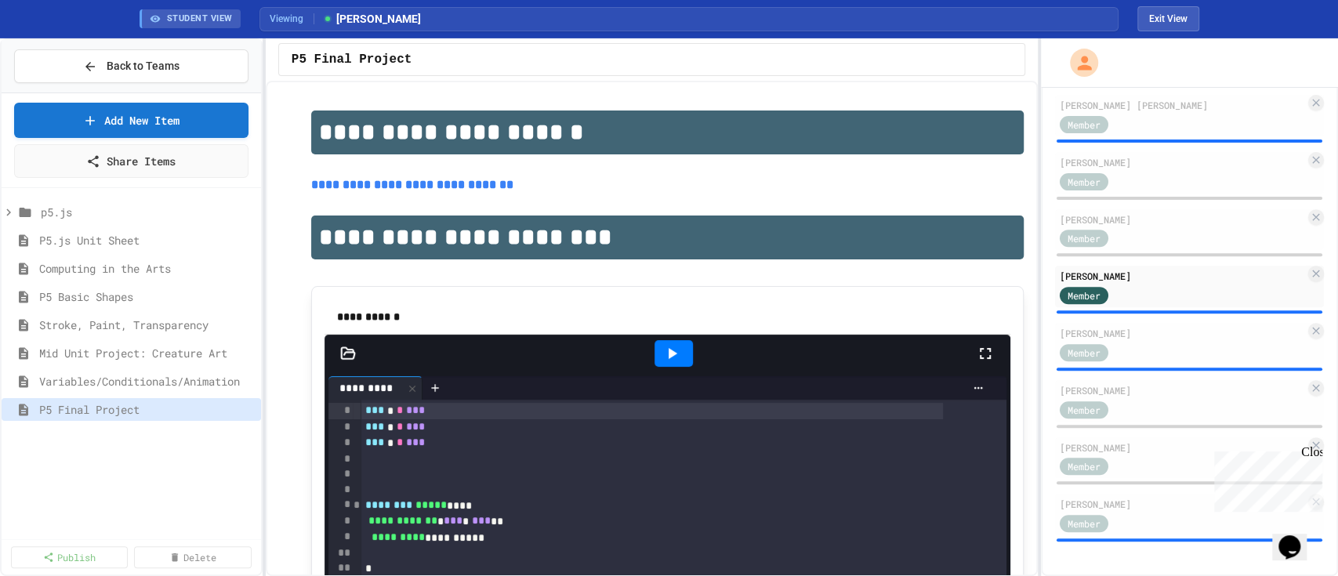
click at [976, 353] on icon at bounding box center [985, 353] width 19 height 19
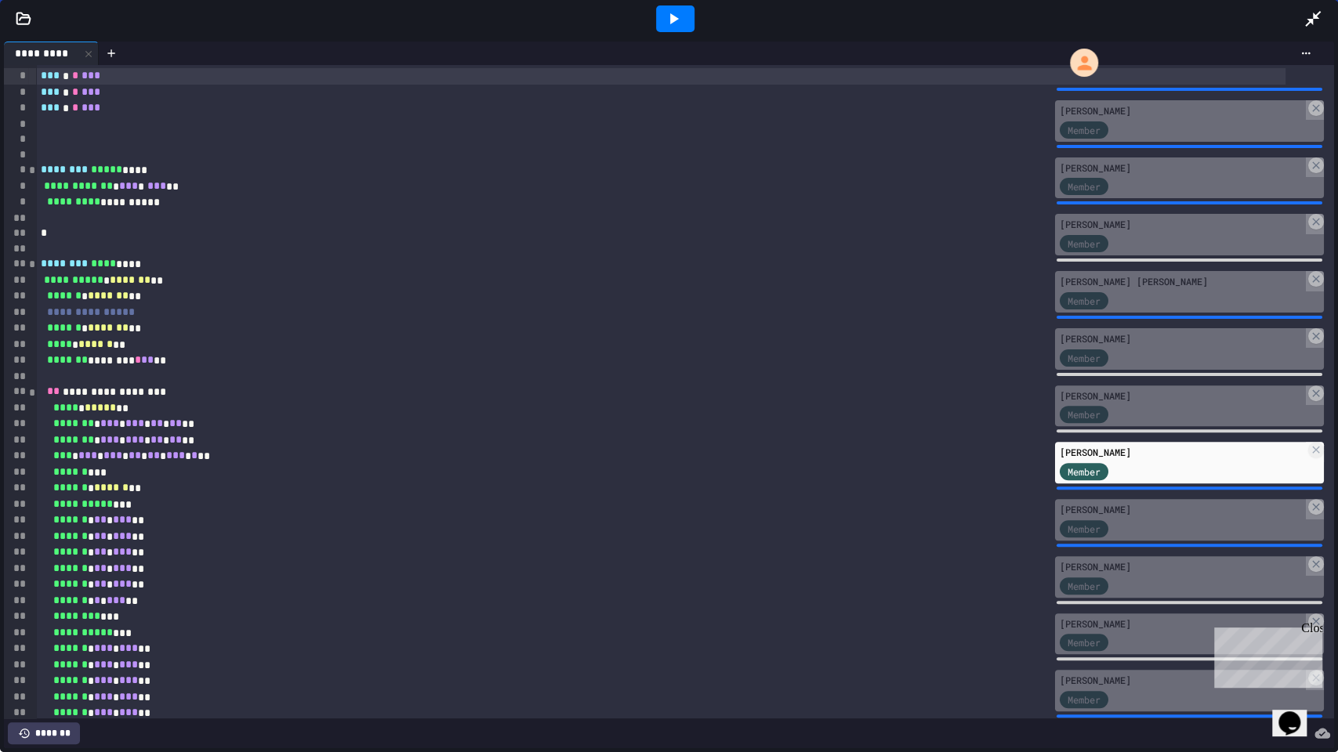
click at [666, 13] on icon at bounding box center [673, 18] width 19 height 19
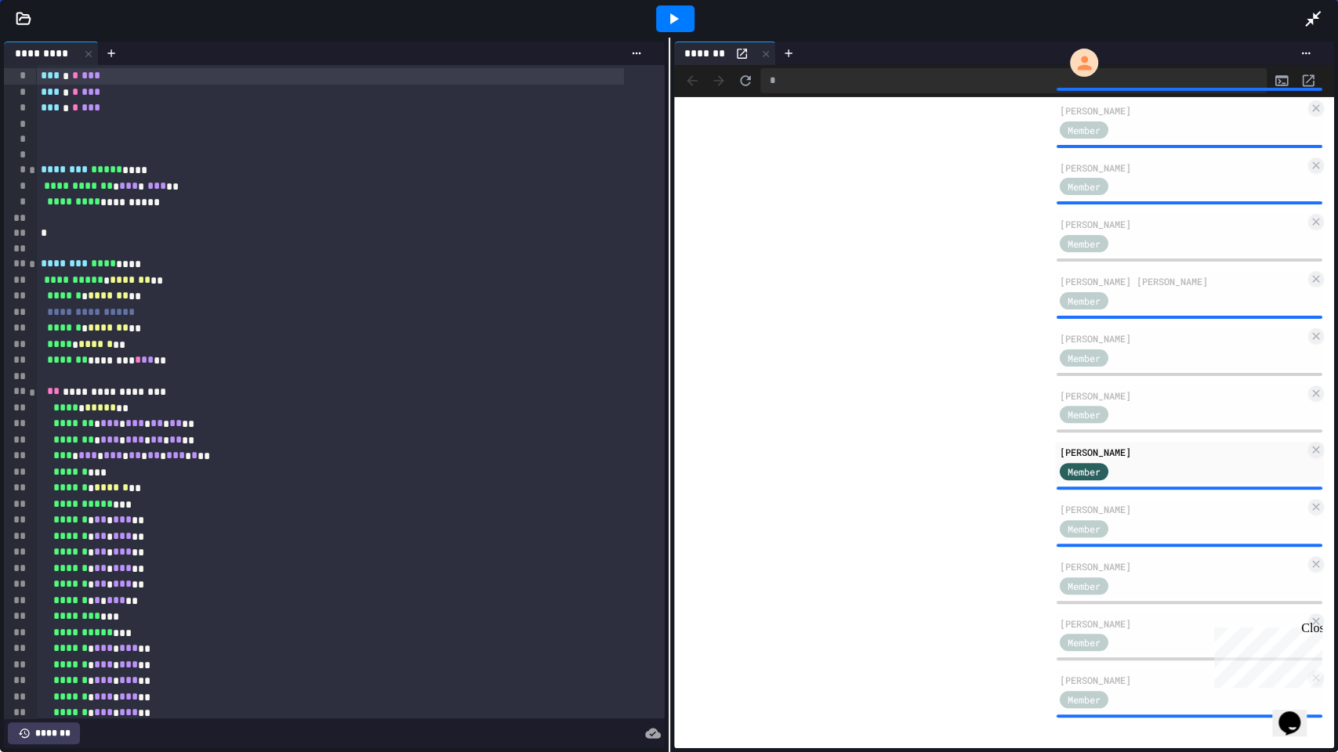
click at [1313, 18] on icon at bounding box center [1313, 19] width 16 height 16
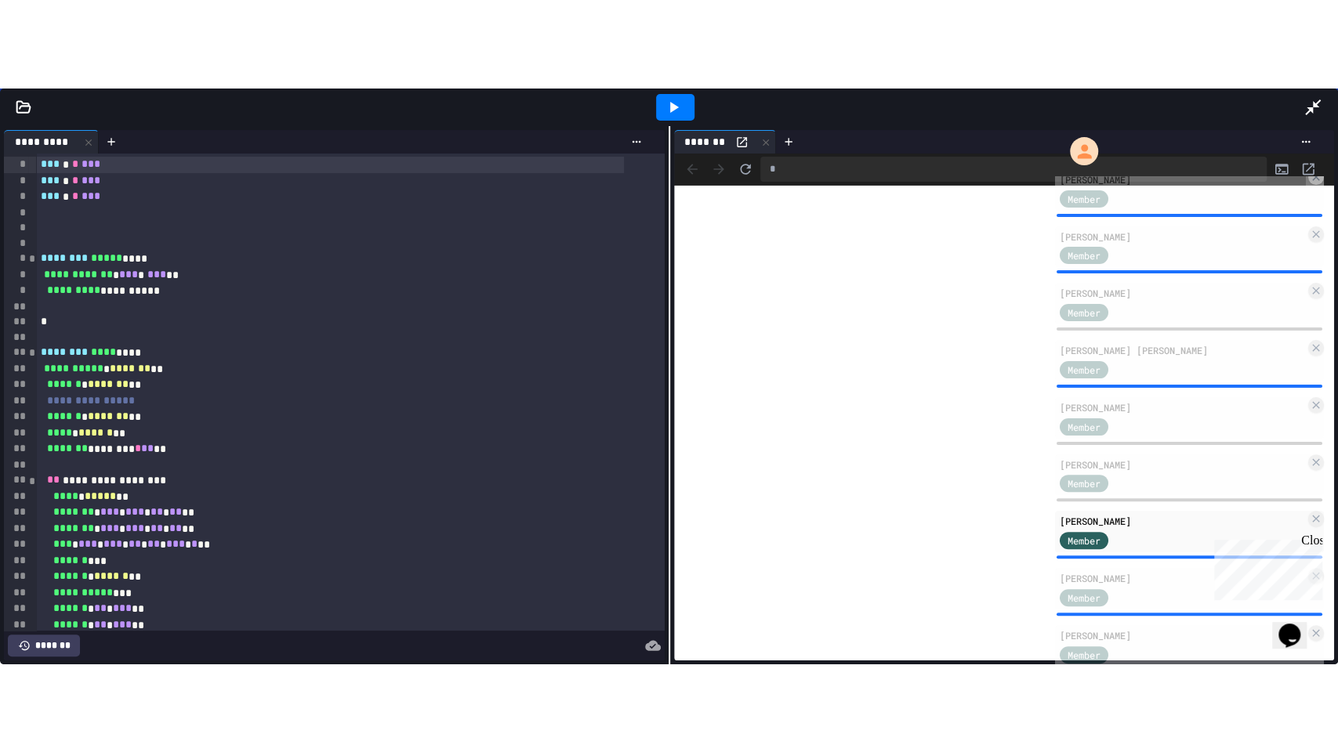
scroll to position [401, 0]
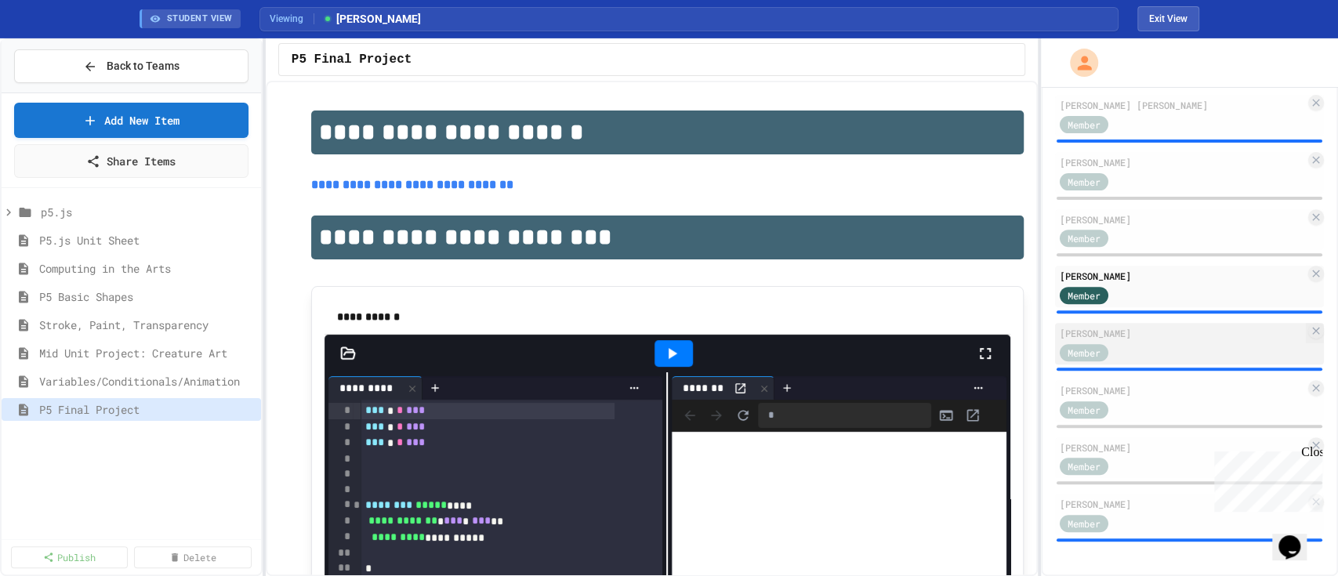
click at [1182, 348] on div "Member" at bounding box center [1181, 352] width 245 height 20
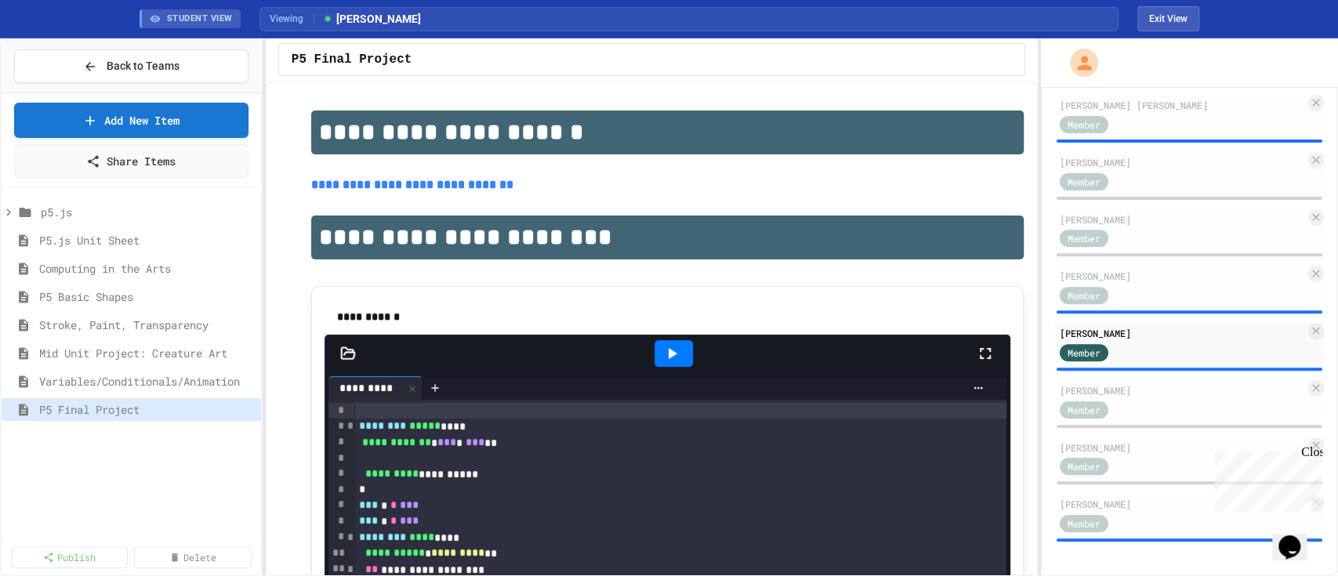
click at [980, 350] on icon at bounding box center [985, 353] width 11 height 11
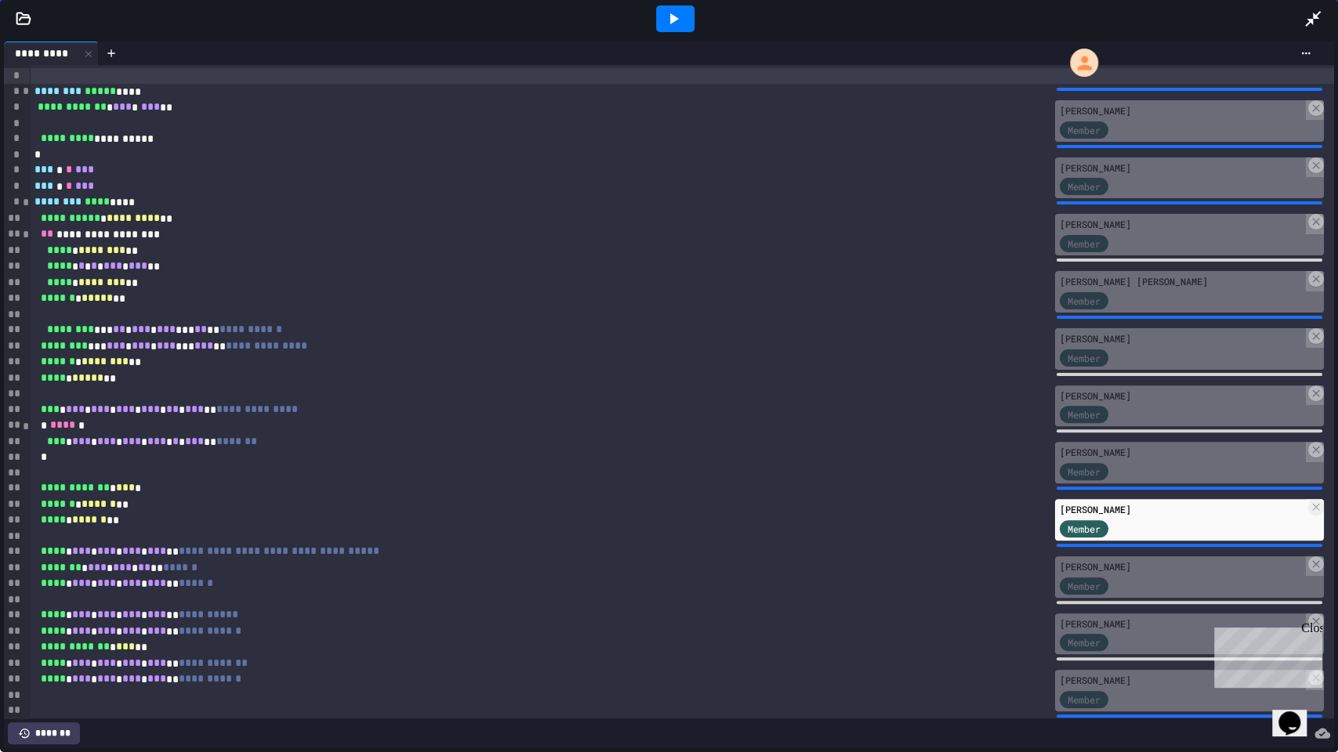
click at [668, 11] on icon at bounding box center [673, 18] width 19 height 19
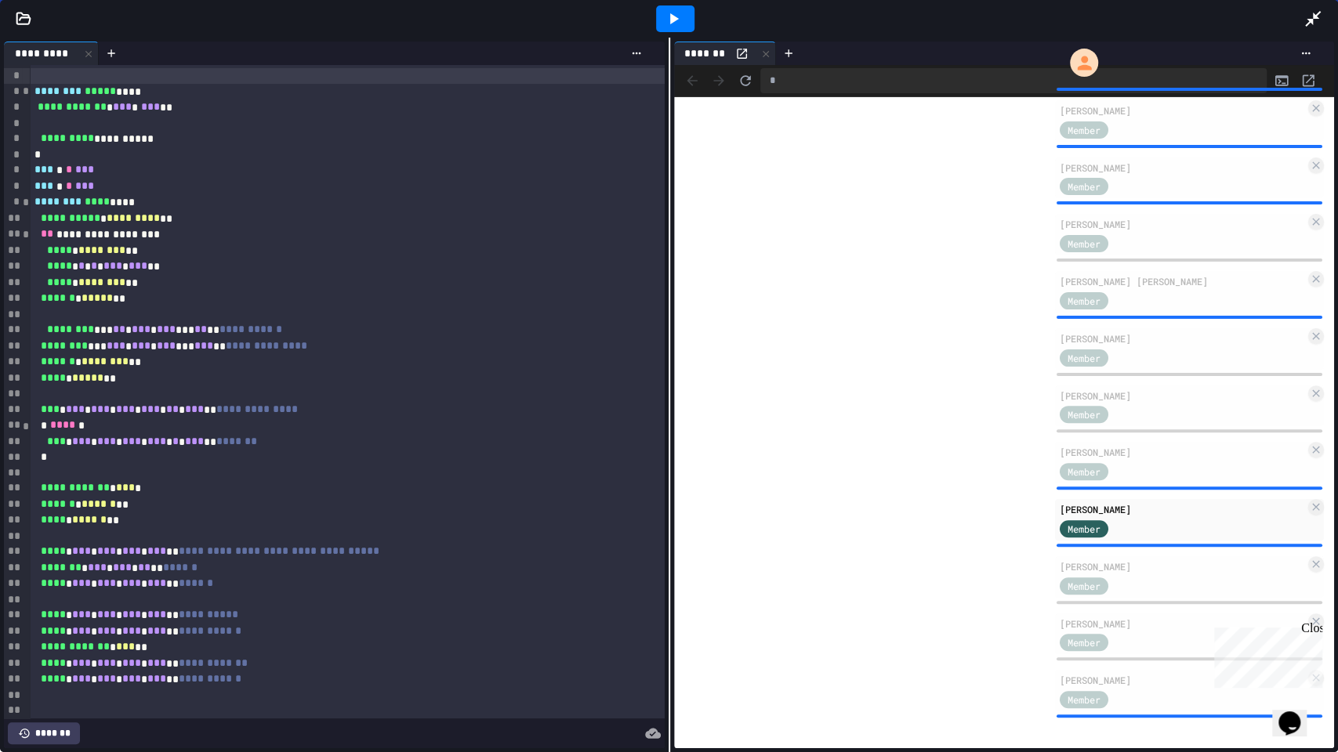
click at [1318, 20] on icon at bounding box center [1312, 18] width 19 height 19
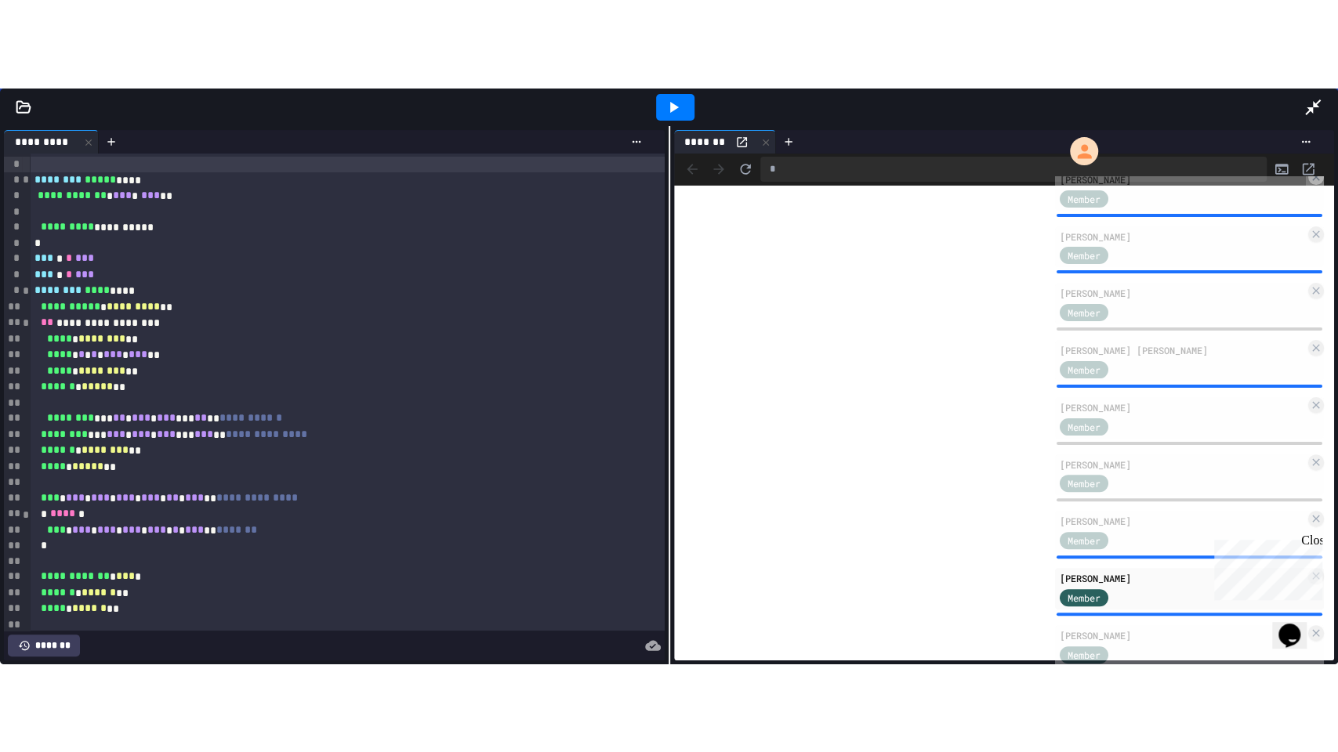
scroll to position [401, 0]
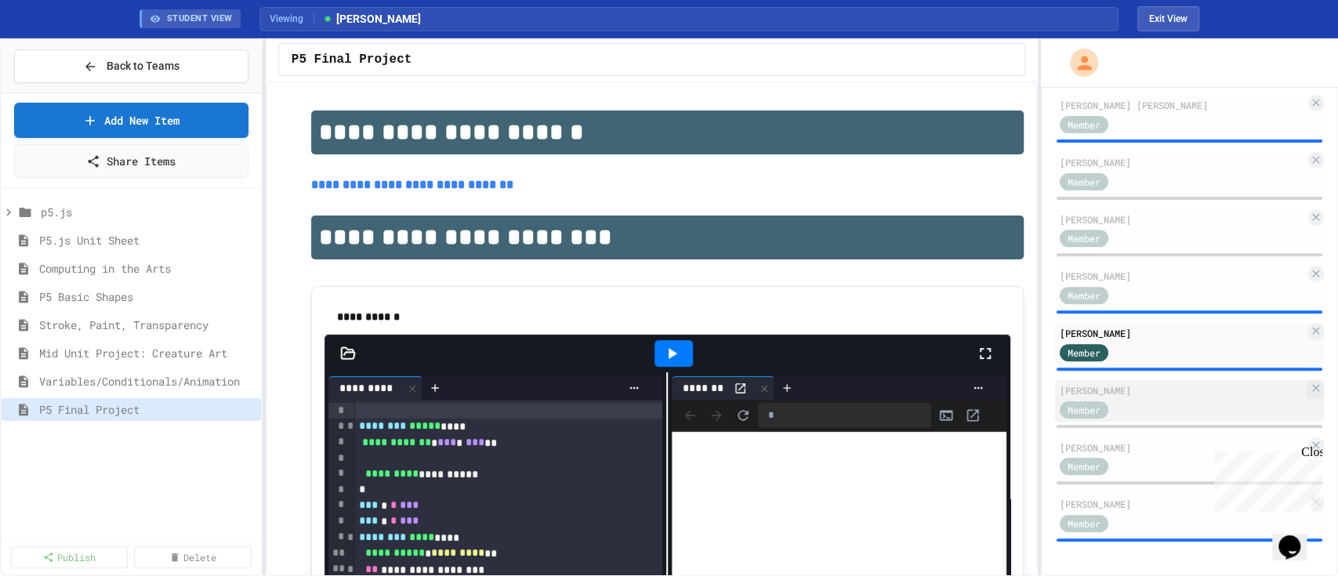
click at [1166, 407] on div "Member" at bounding box center [1181, 409] width 245 height 20
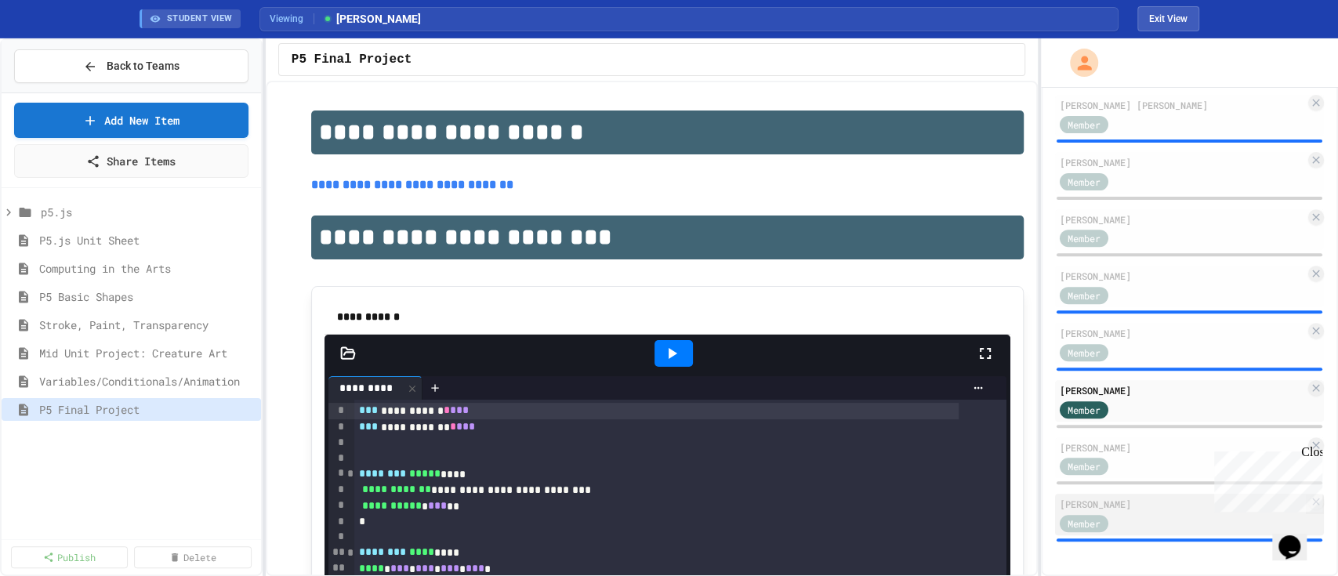
click at [1126, 500] on div "[PERSON_NAME]" at bounding box center [1181, 504] width 245 height 14
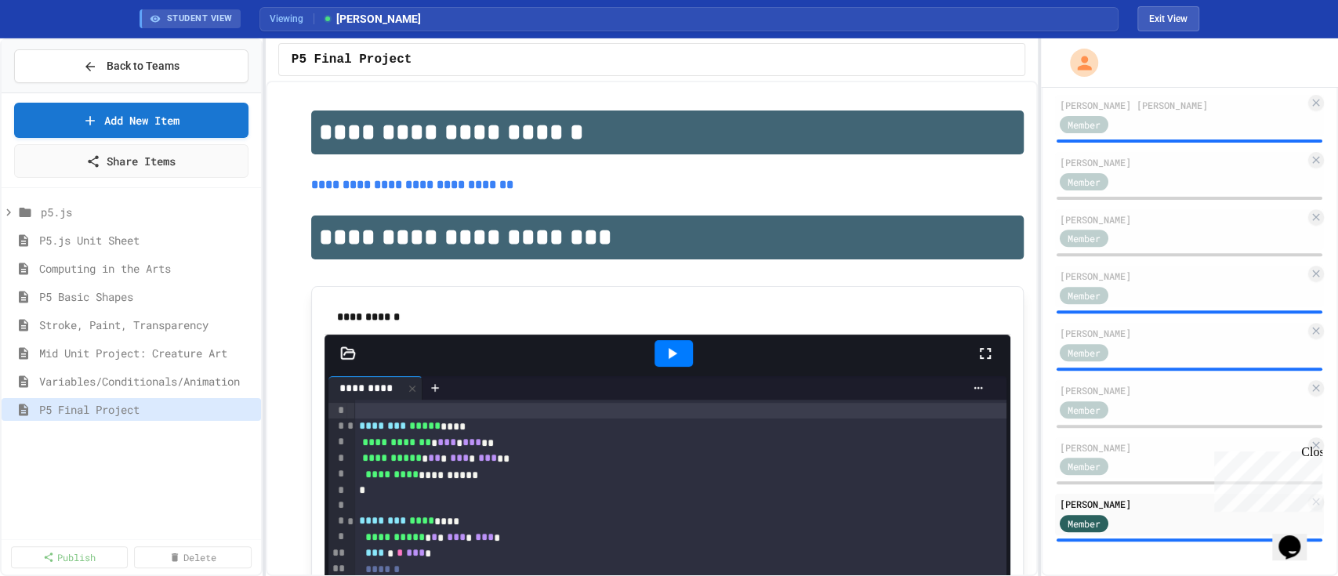
click at [980, 352] on icon at bounding box center [985, 353] width 11 height 11
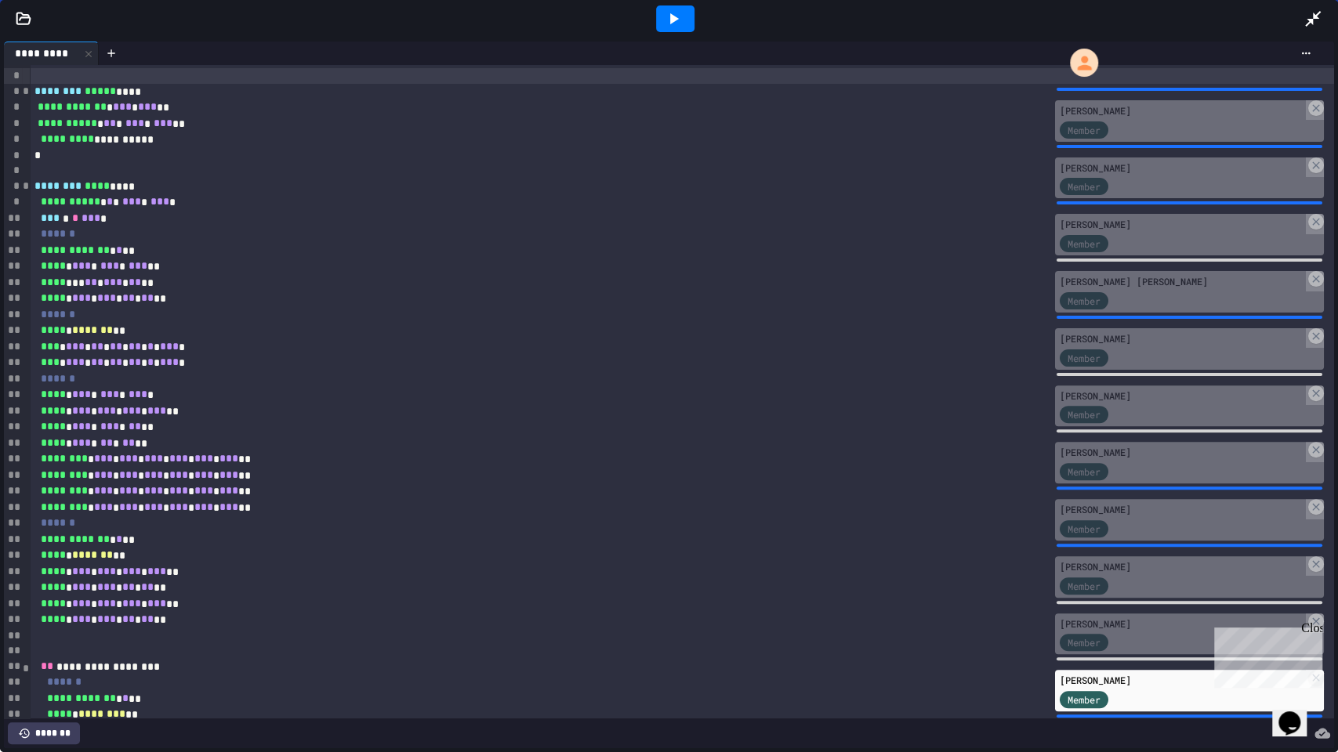
click at [681, 20] on icon at bounding box center [673, 18] width 19 height 19
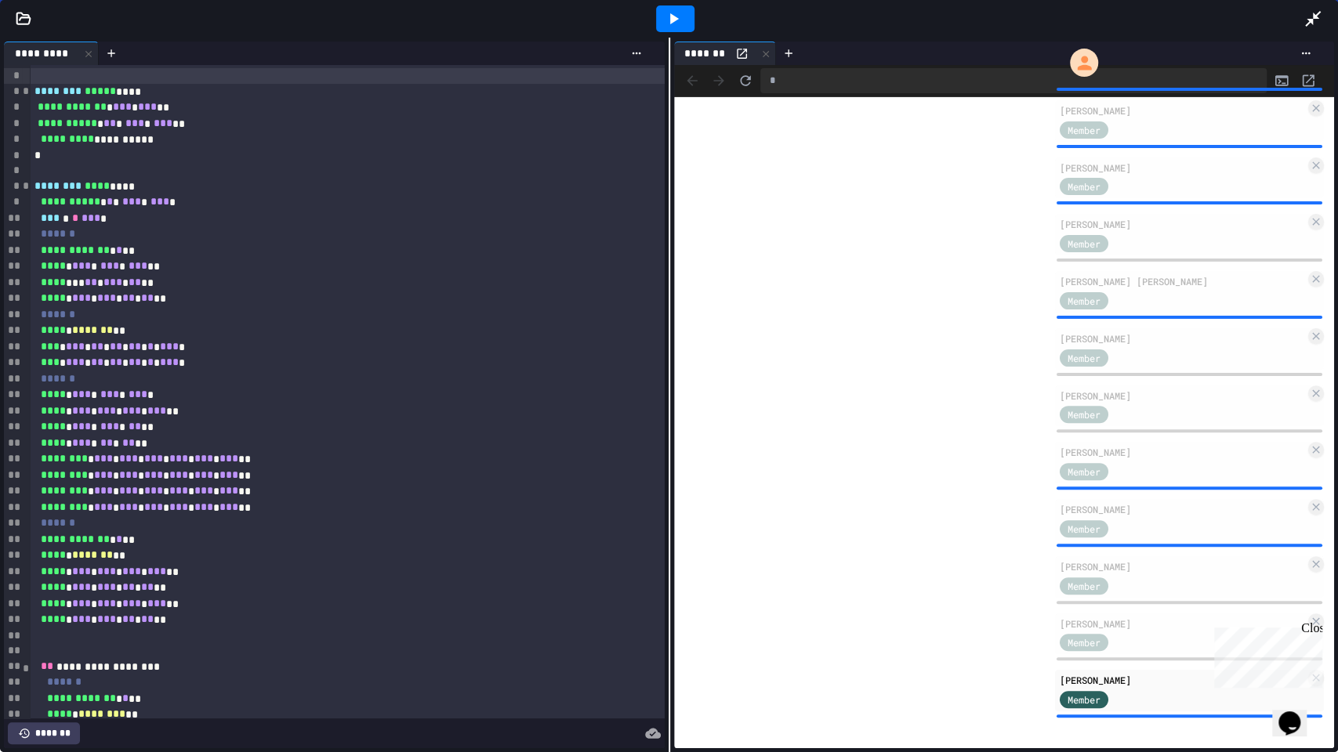
click at [1317, 15] on icon at bounding box center [1312, 18] width 19 height 19
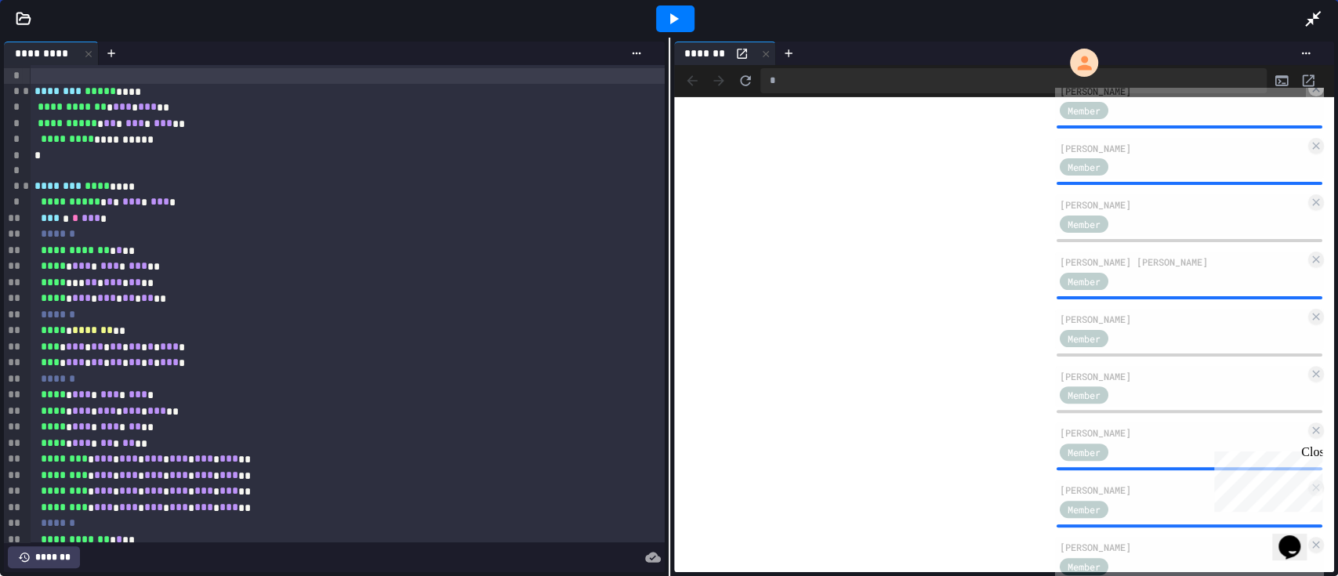
scroll to position [401, 0]
